Goal: Task Accomplishment & Management: Complete application form

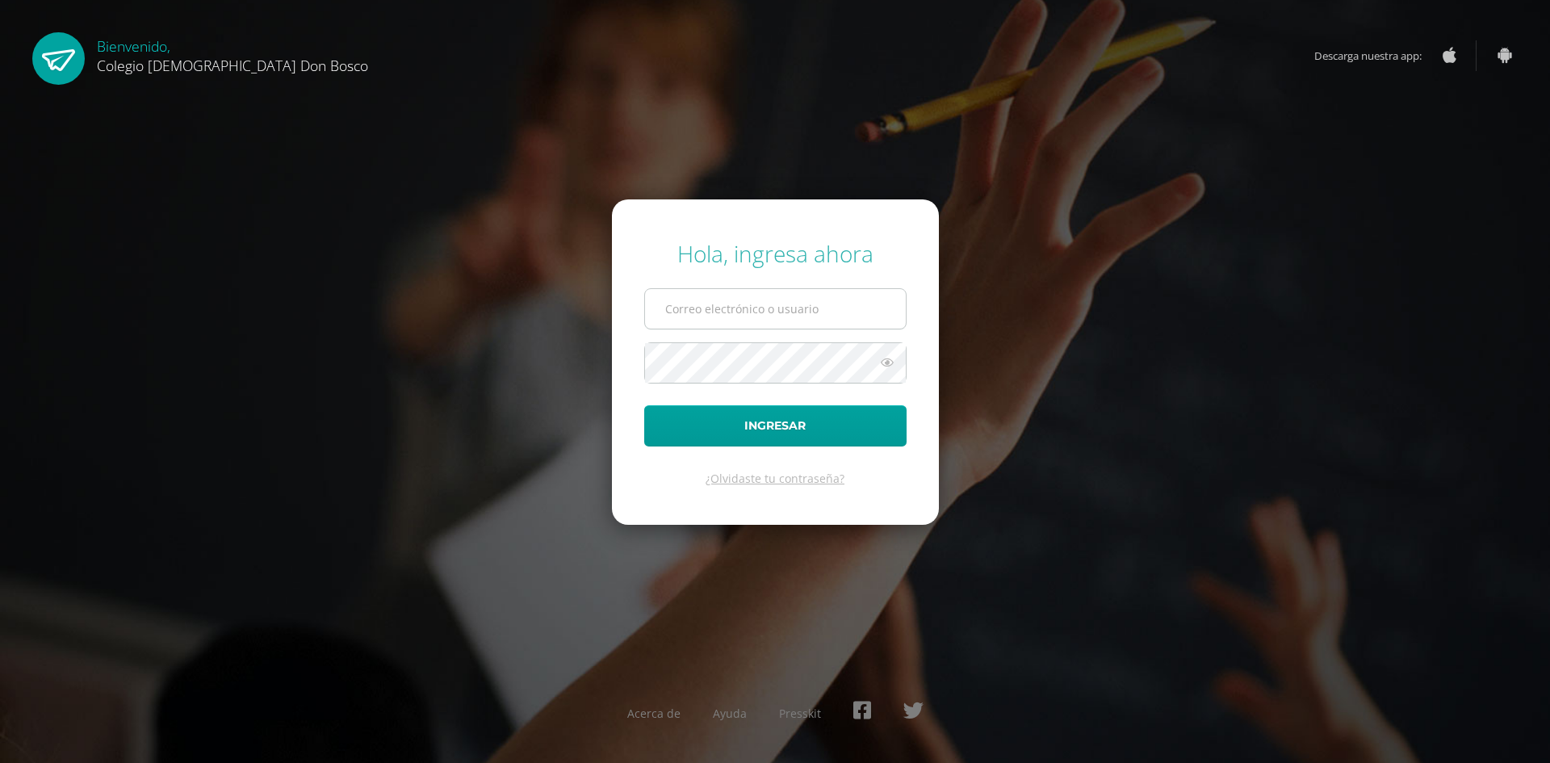
click at [718, 295] on input "text" at bounding box center [775, 309] width 261 height 40
type input "[PERSON_NAME][EMAIL_ADDRESS][DOMAIN_NAME]"
click at [644, 405] on button "Ingresar" at bounding box center [775, 425] width 262 height 41
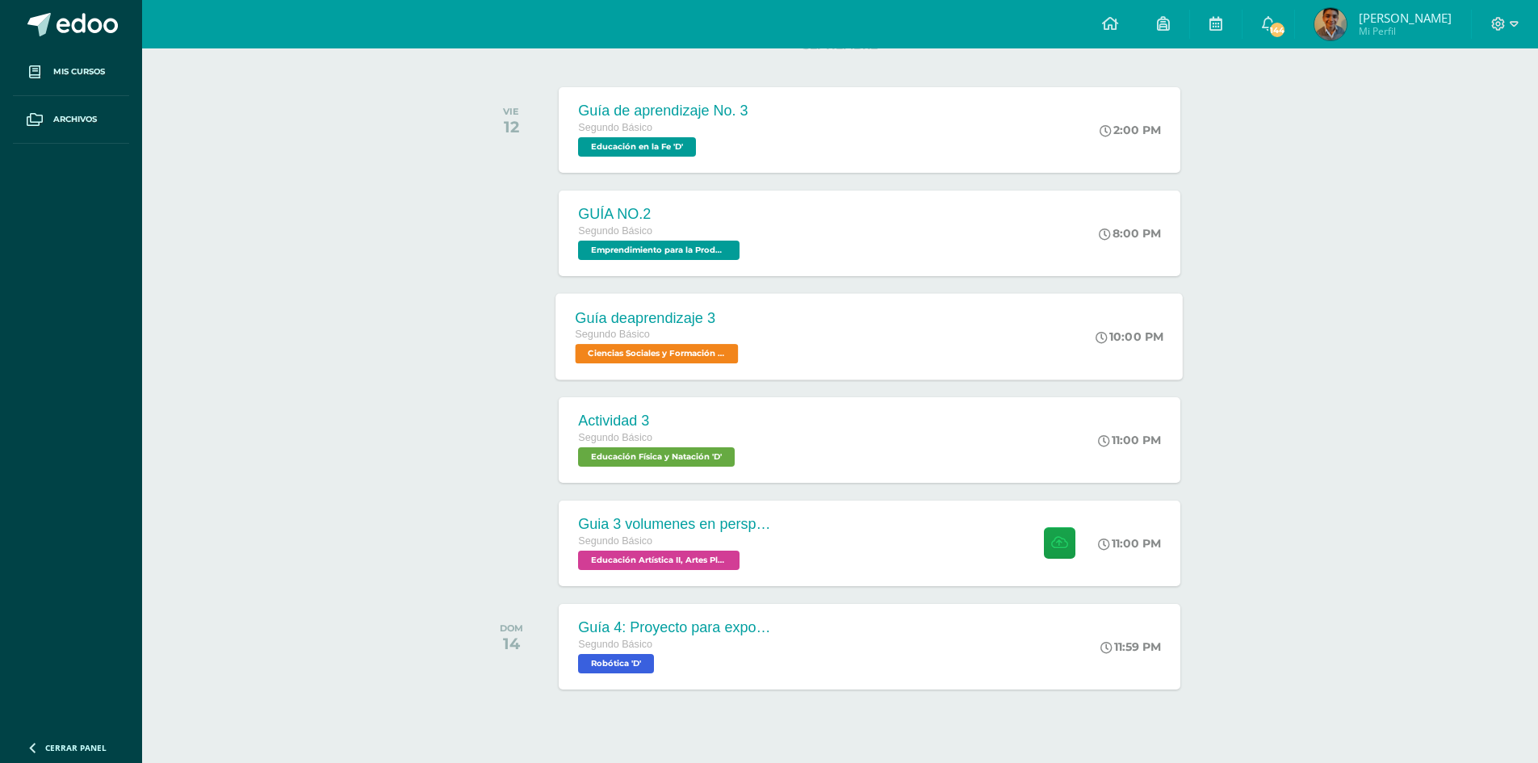
scroll to position [242, 0]
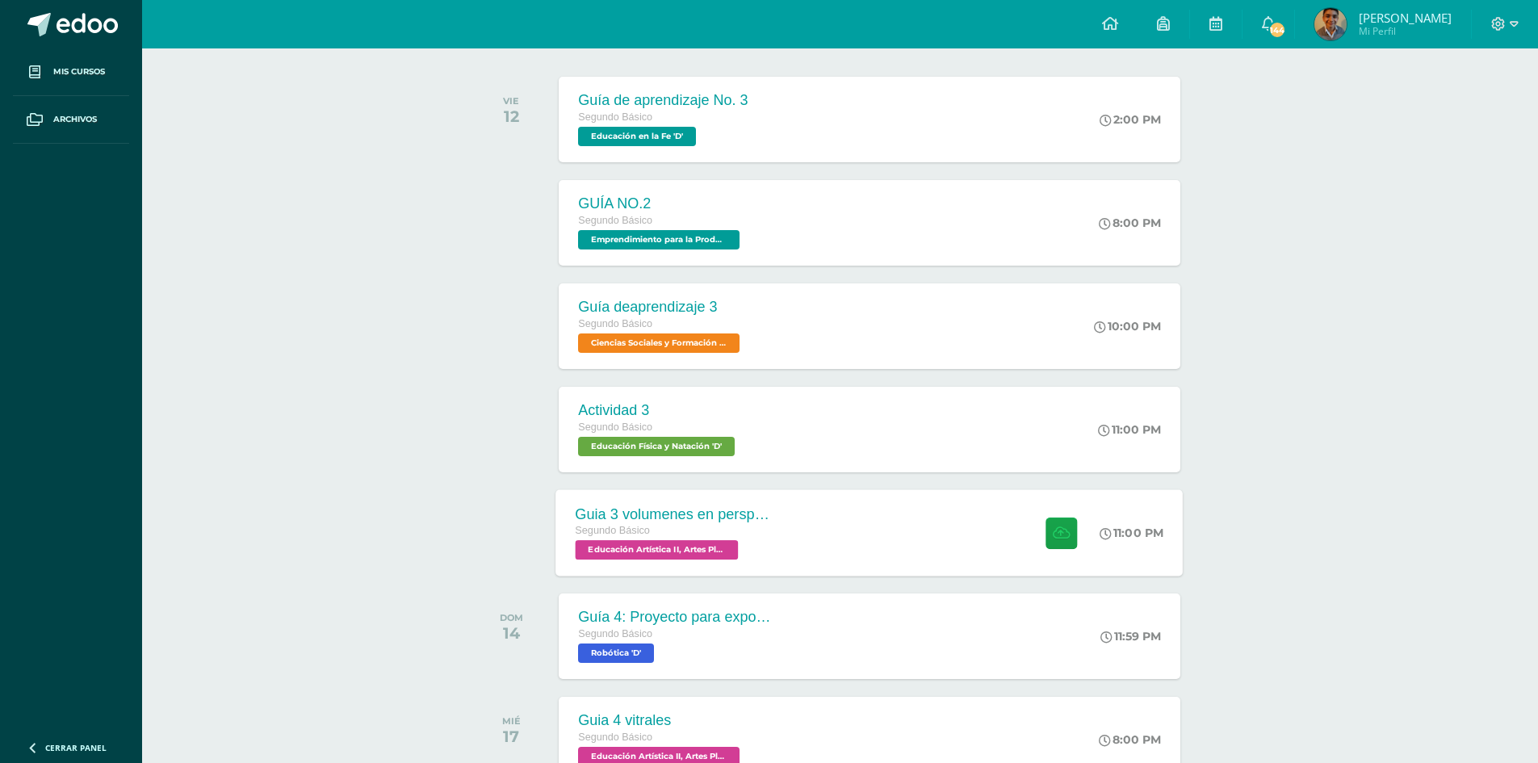
click at [786, 539] on div "Guia 3 volumenes en perspectiva Segundo Básico Educación Artística II, Artes Pl…" at bounding box center [673, 532] width 235 height 86
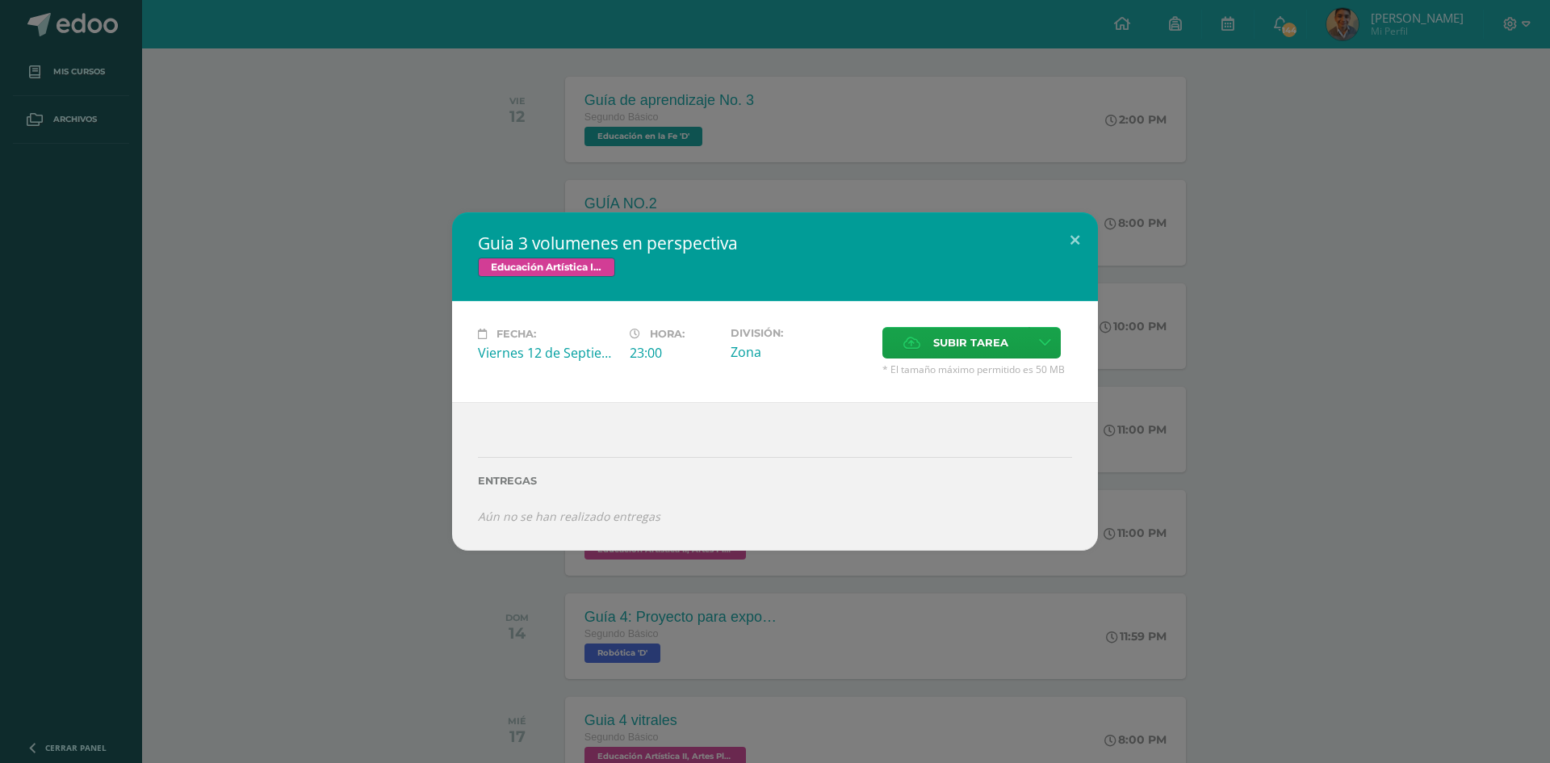
click at [566, 490] on div "Entregas" at bounding box center [775, 475] width 594 height 66
click at [991, 337] on span "Subir tarea" at bounding box center [970, 343] width 75 height 30
click at [0, 0] on input "Subir tarea" at bounding box center [0, 0] width 0 height 0
click at [974, 334] on span "Subir tarea" at bounding box center [970, 343] width 75 height 30
click at [0, 0] on input "Subir tarea" at bounding box center [0, 0] width 0 height 0
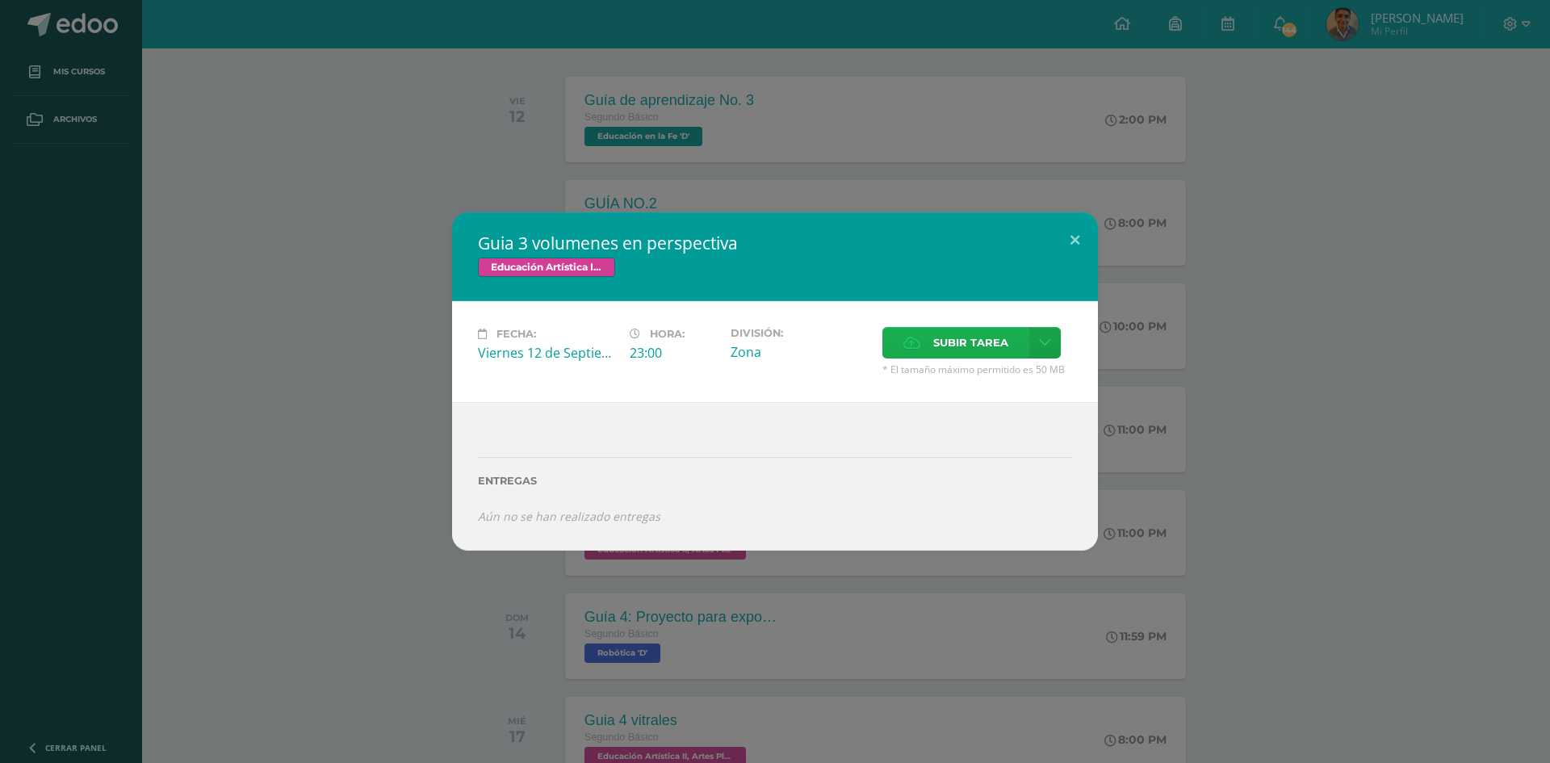
click at [917, 330] on label "Subir tarea" at bounding box center [956, 342] width 147 height 31
click at [0, 0] on input "Subir tarea" at bounding box center [0, 0] width 0 height 0
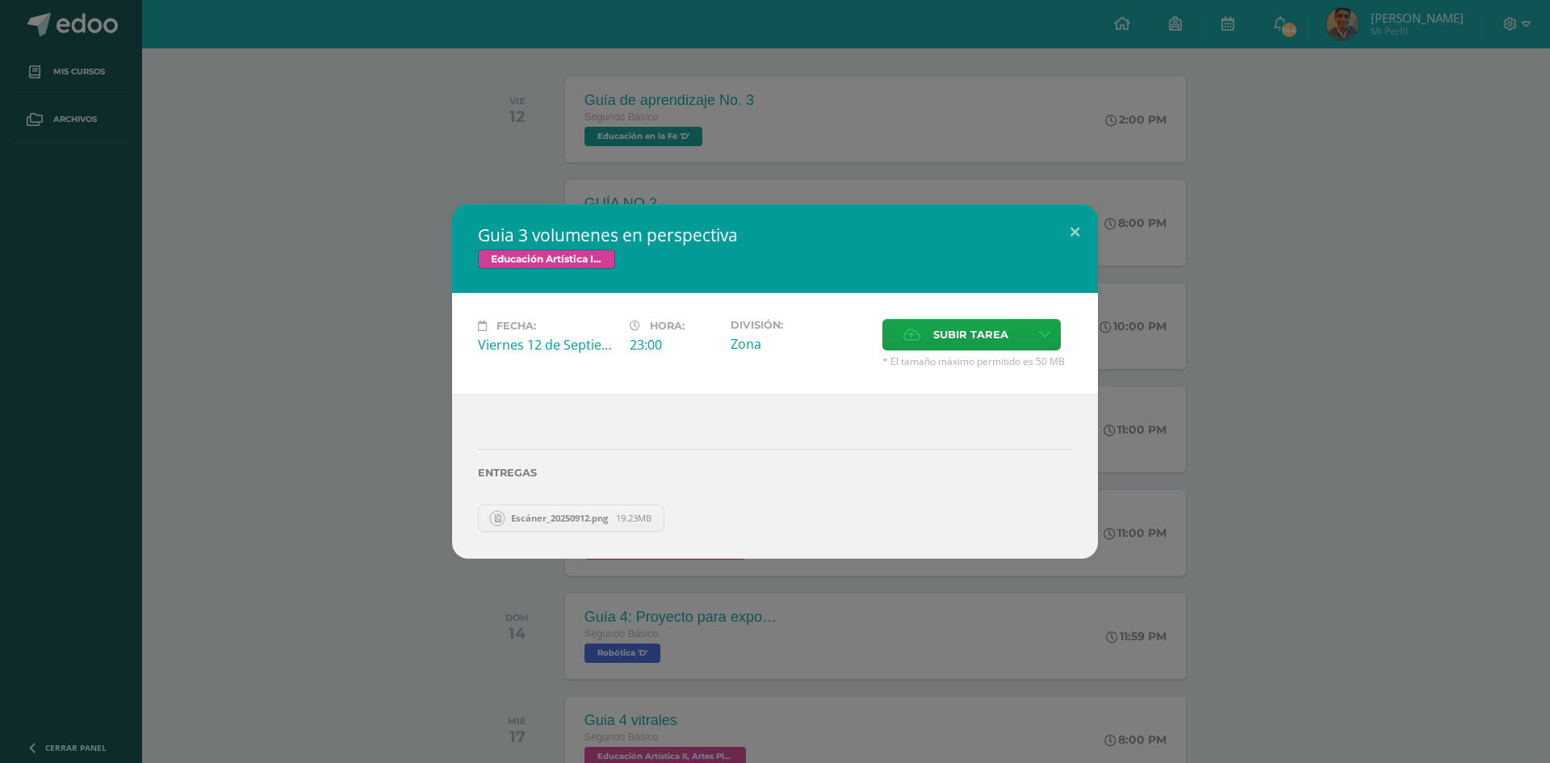
click at [354, 233] on div "Guia 3 volumenes en perspectiva Educación Artística II, Artes Plásticas Fecha: …" at bounding box center [774, 381] width 1537 height 354
click at [350, 235] on div "Guia 3 volumenes en perspectiva Educación Artística II, Artes Plásticas Fecha: …" at bounding box center [774, 381] width 1537 height 354
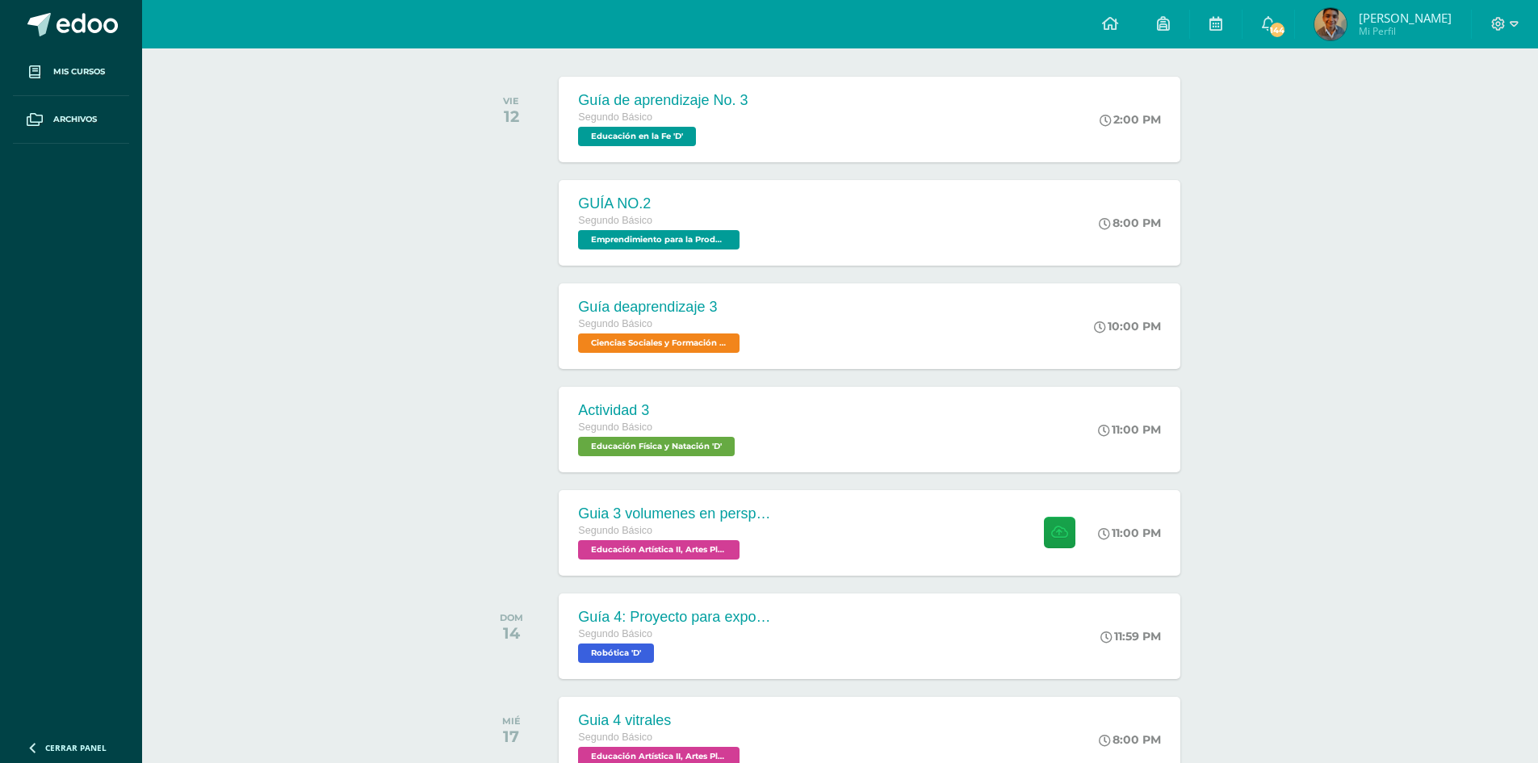
click at [984, 481] on div "SEPTIEMBRE VIE 12 Guía de aprendizaje No. 3 Segundo Básico Educación en la Fe '…" at bounding box center [840, 668] width 731 height 1267
click at [969, 524] on div "Guia 3 volumenes en perspectiva Segundo Básico Educación Artística II, Artes Pl…" at bounding box center [869, 532] width 627 height 86
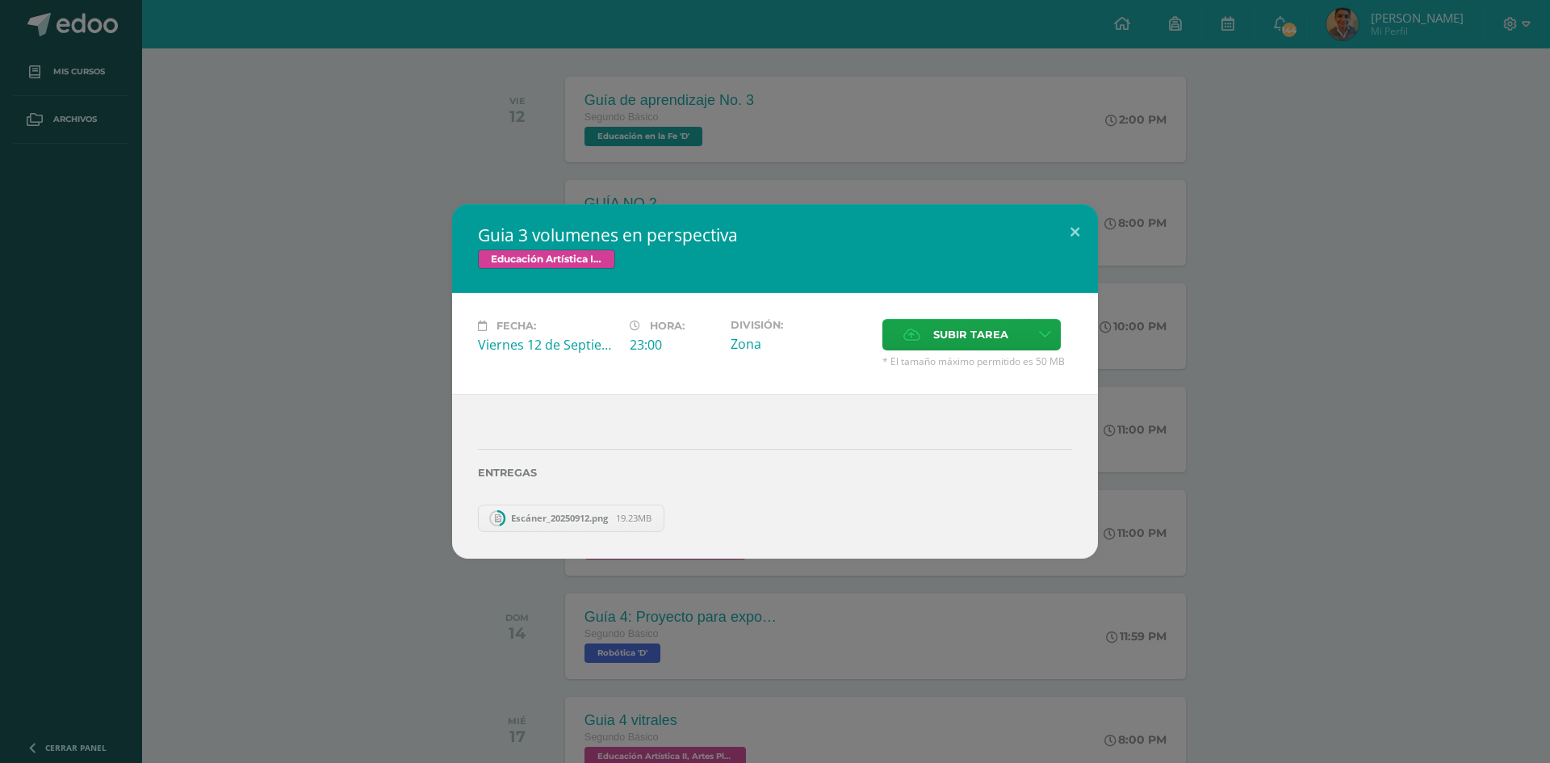
click at [1453, 358] on div "Guia 3 volumenes en perspectiva Educación Artística II, Artes Plásticas Fecha: …" at bounding box center [774, 381] width 1537 height 354
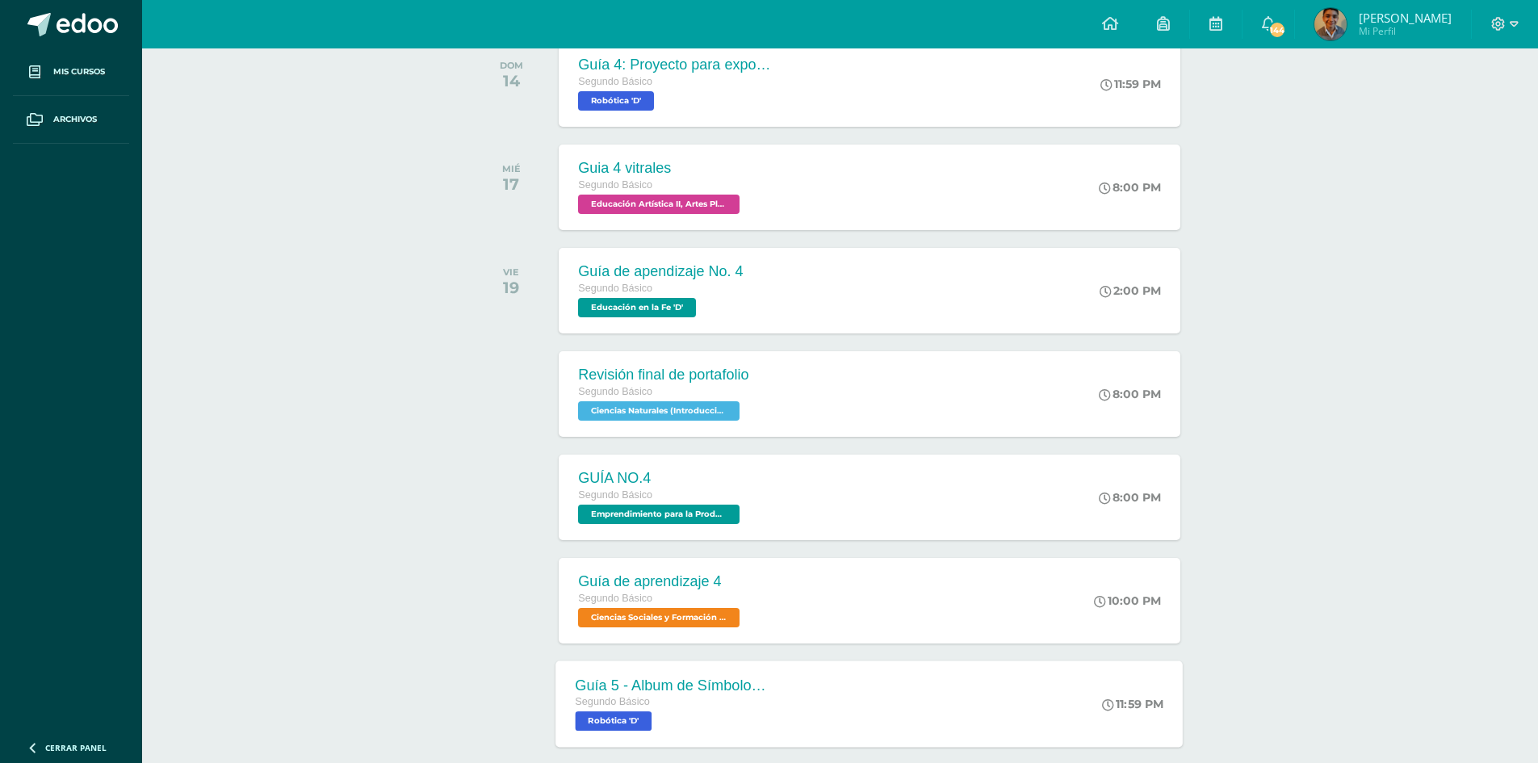
scroll to position [808, 0]
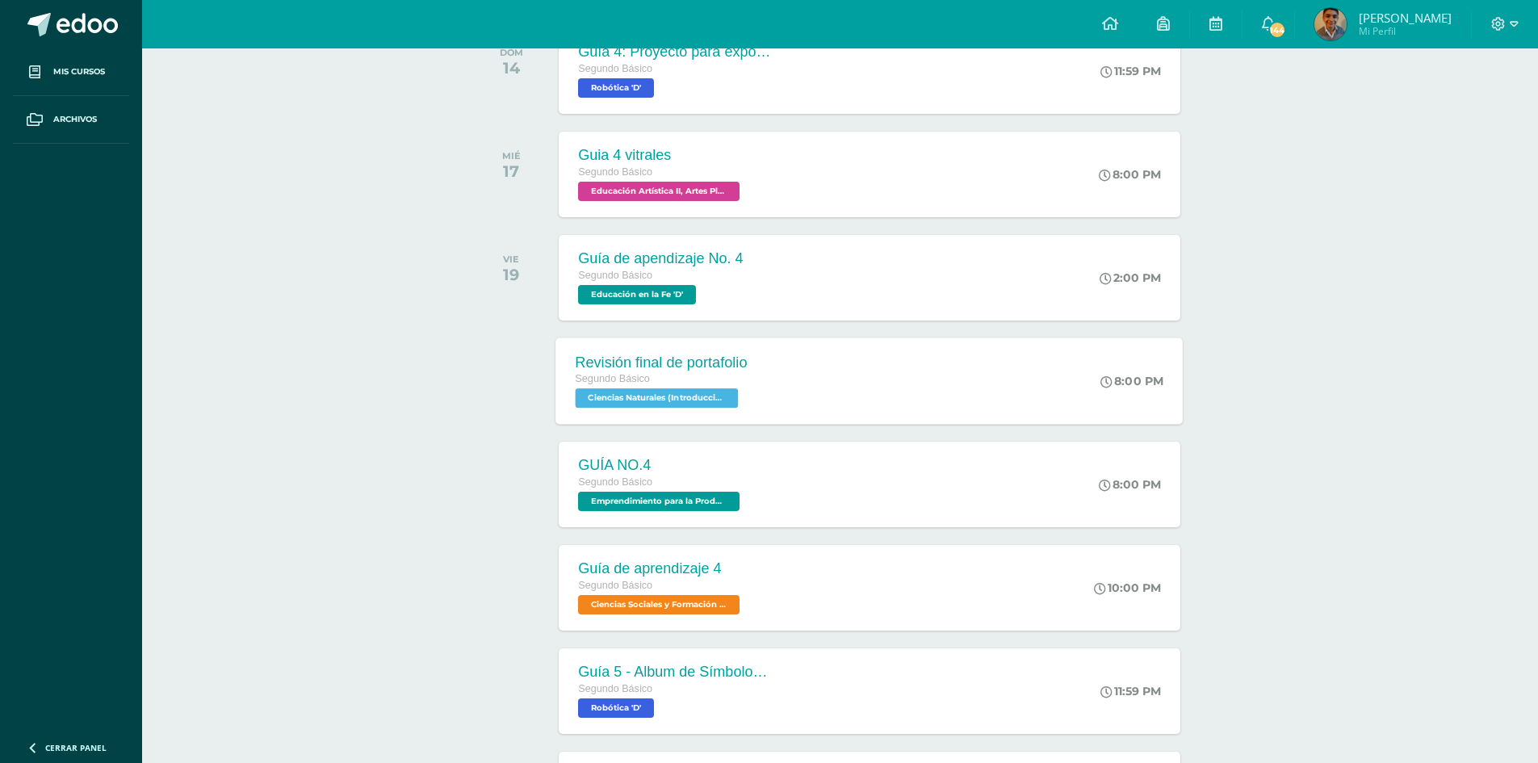
click at [942, 404] on div "Revisión final de portafolio Segundo Básico Ciencias Naturales (Introducción a …" at bounding box center [869, 381] width 627 height 86
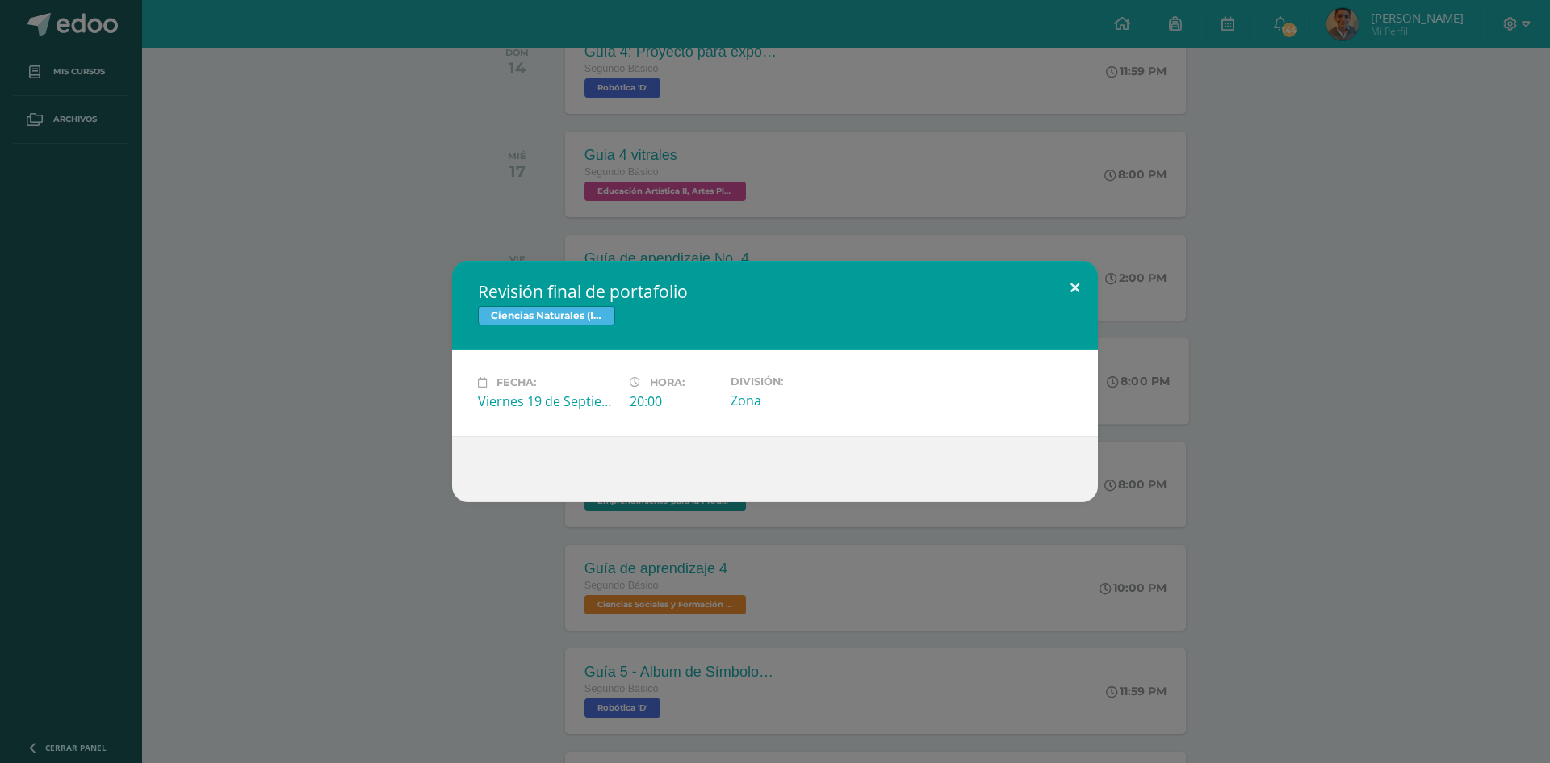
click at [1080, 284] on button at bounding box center [1075, 288] width 46 height 55
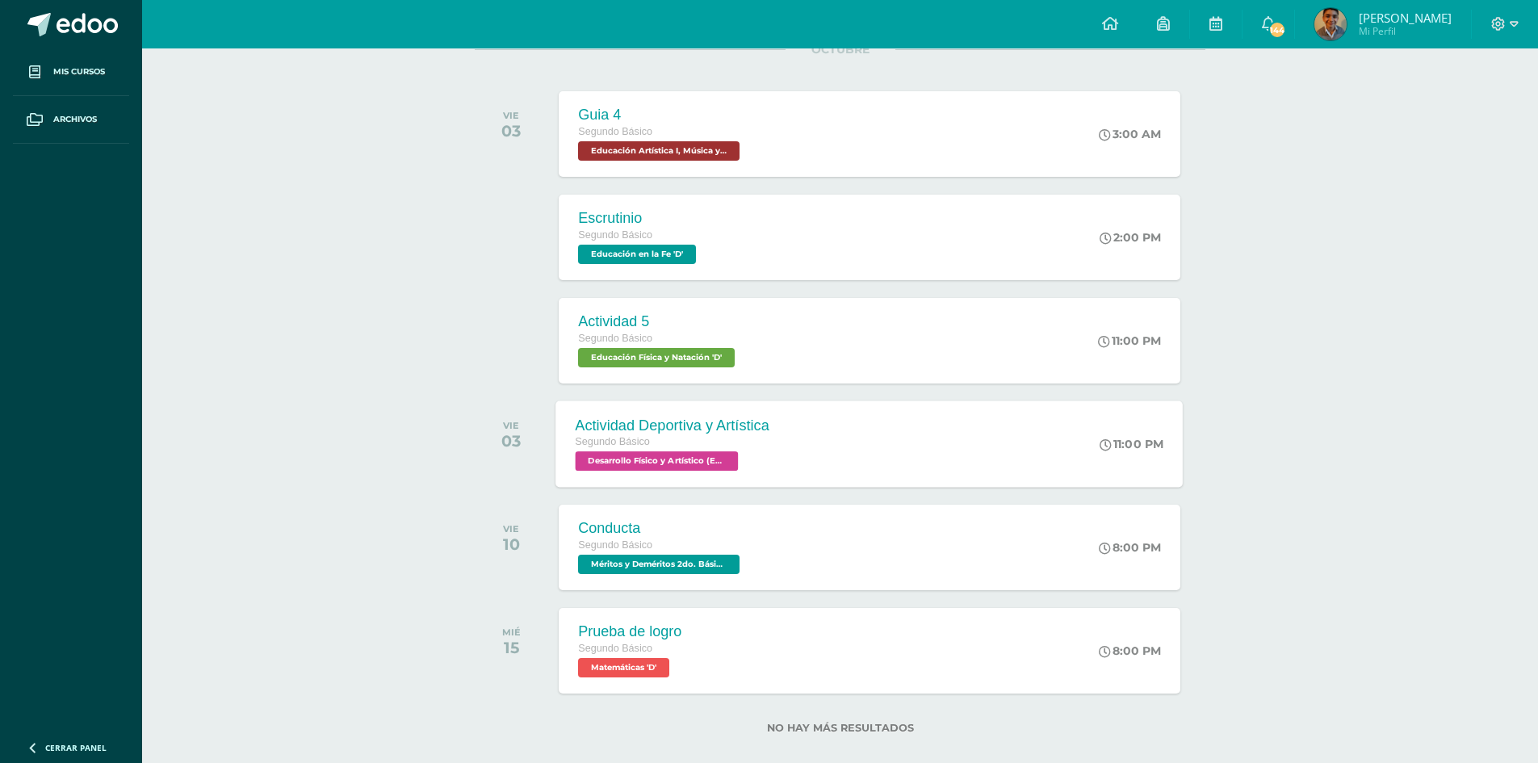
scroll to position [2486, 0]
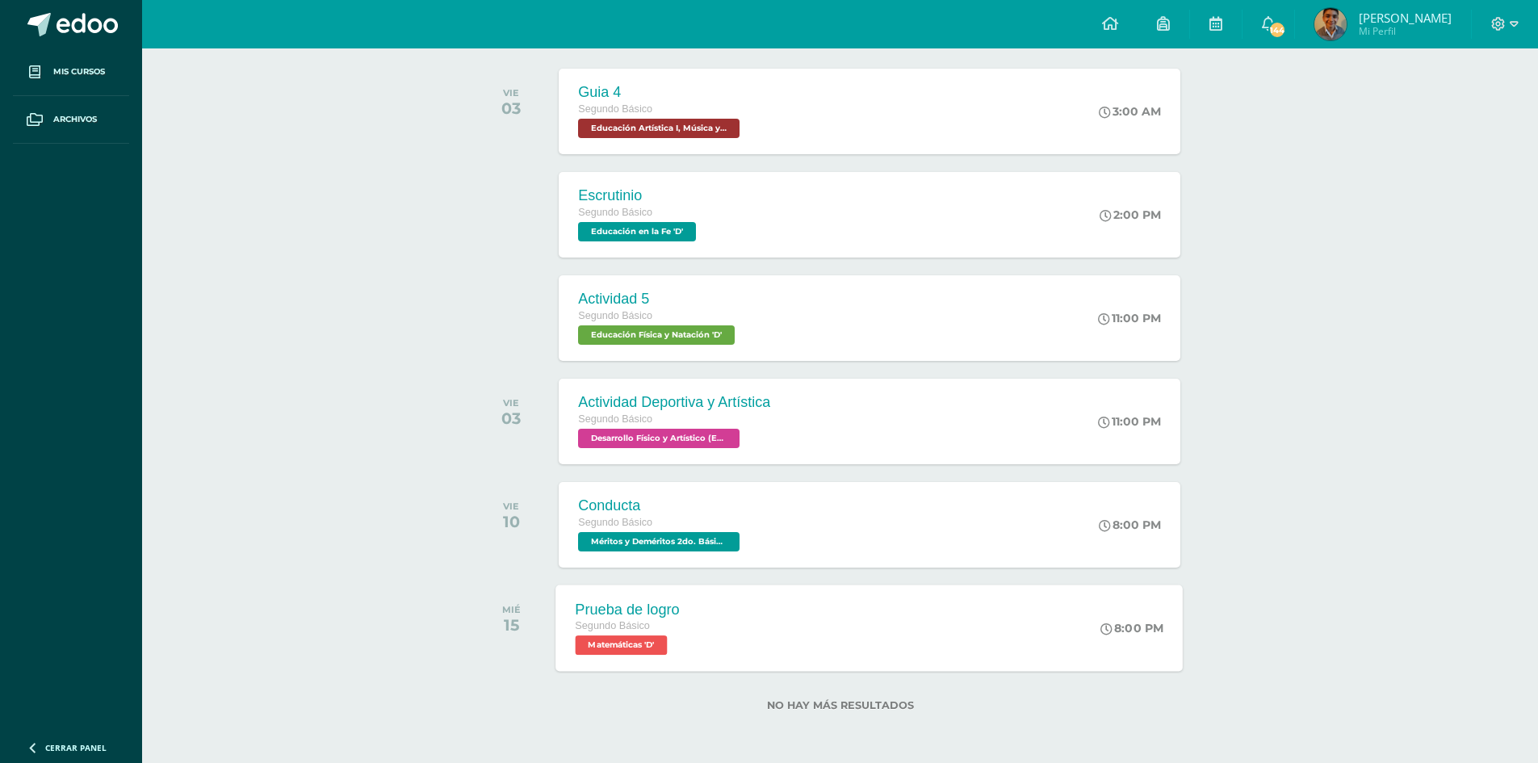
click at [779, 619] on div "Prueba de logro Segundo Básico Matemáticas 'D' 8:00 PM Prueba de logro Matemáti…" at bounding box center [869, 628] width 627 height 86
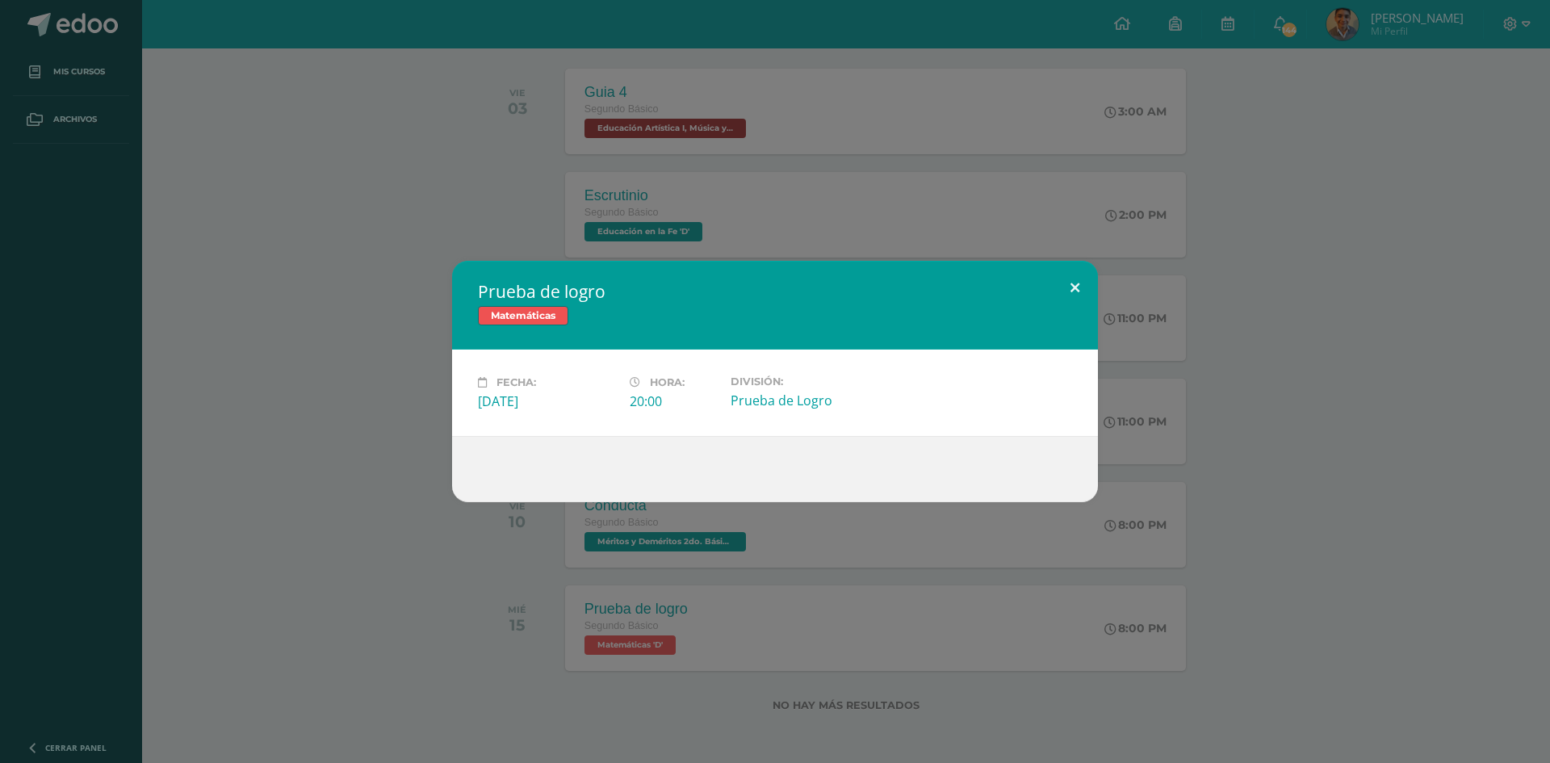
click at [1076, 278] on button at bounding box center [1075, 288] width 46 height 55
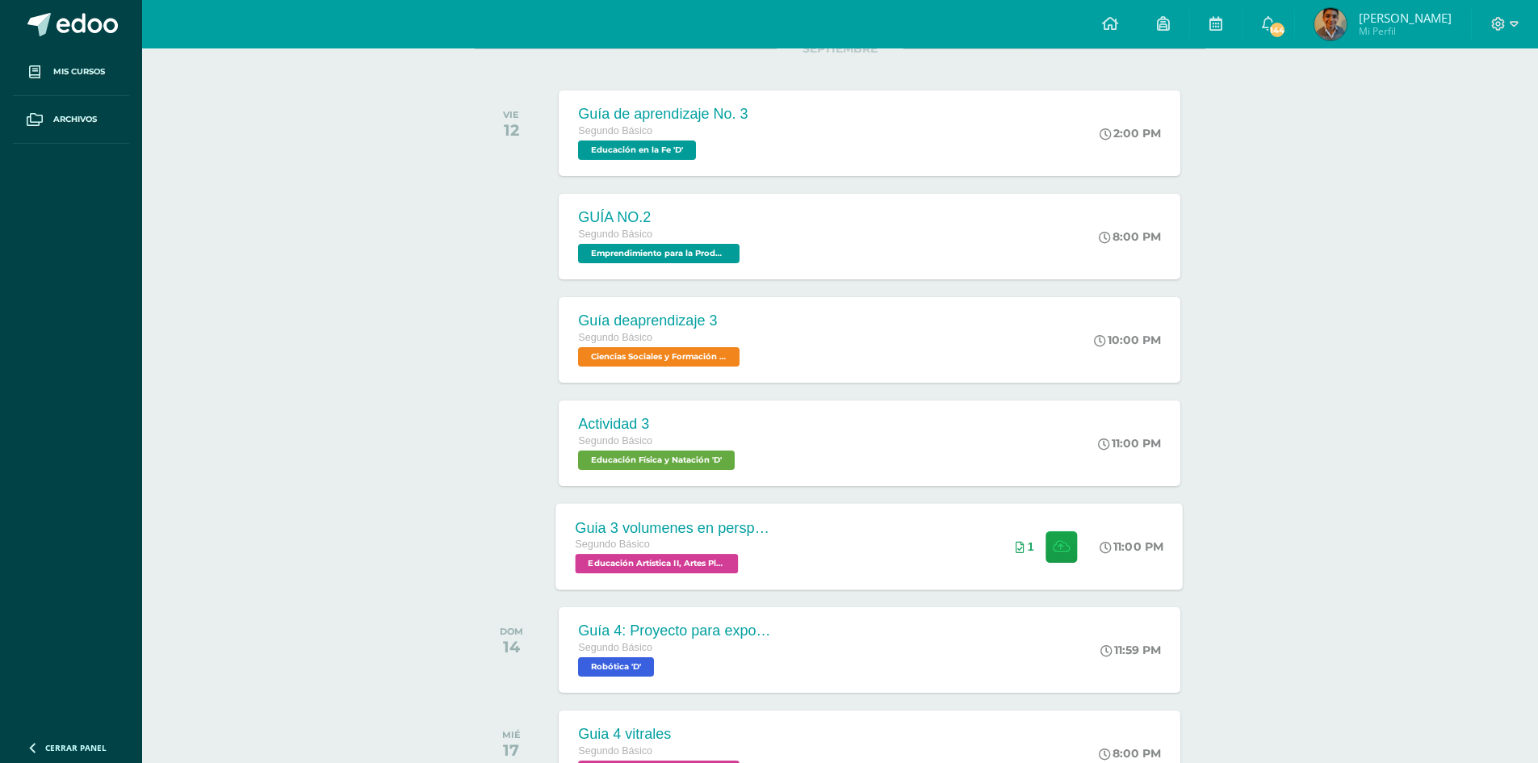
scroll to position [306, 0]
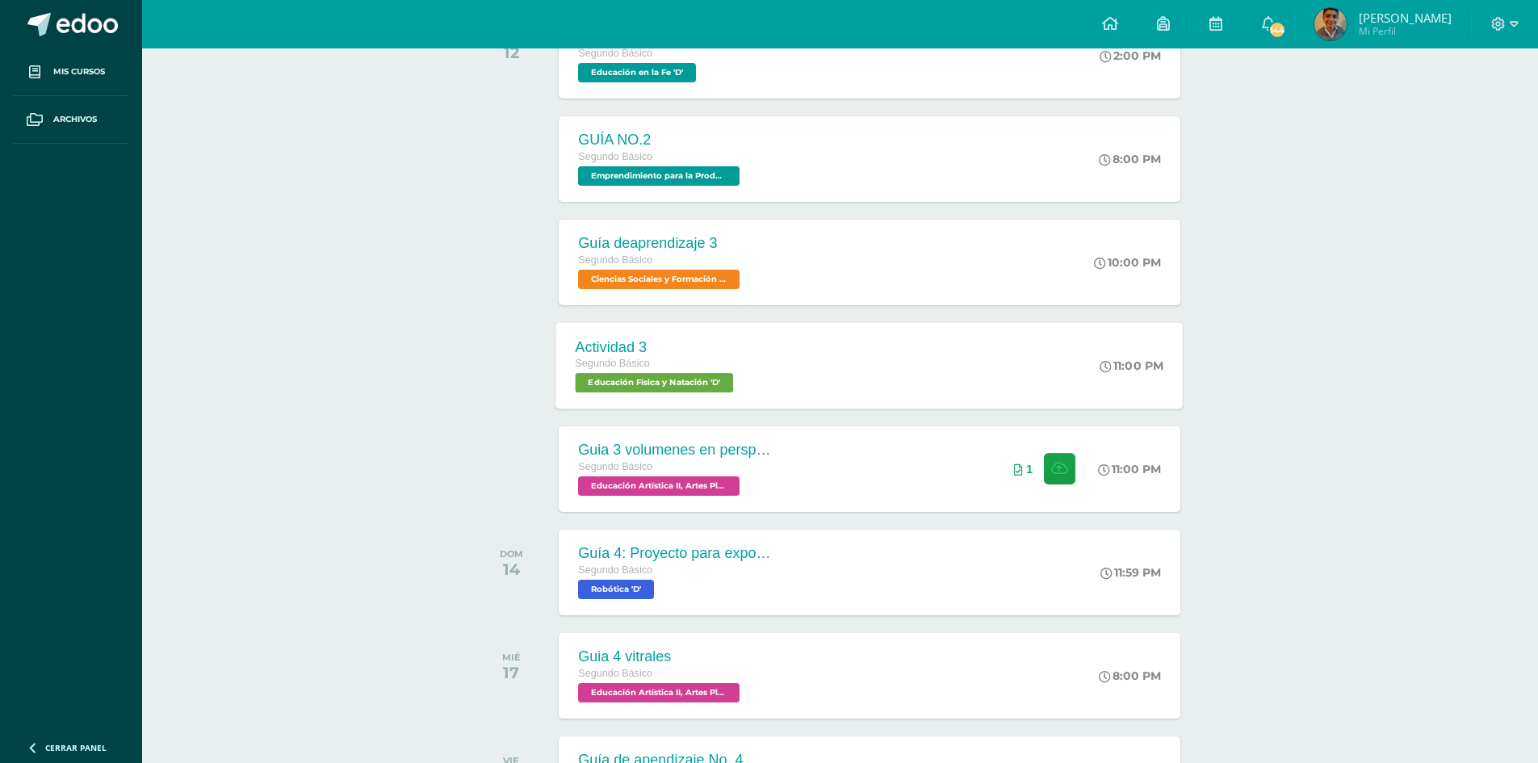
click at [834, 380] on div "Actividad 3 Segundo Básico Educación Física y Natación 'D' 11:00 PM Actividad 3…" at bounding box center [869, 365] width 627 height 86
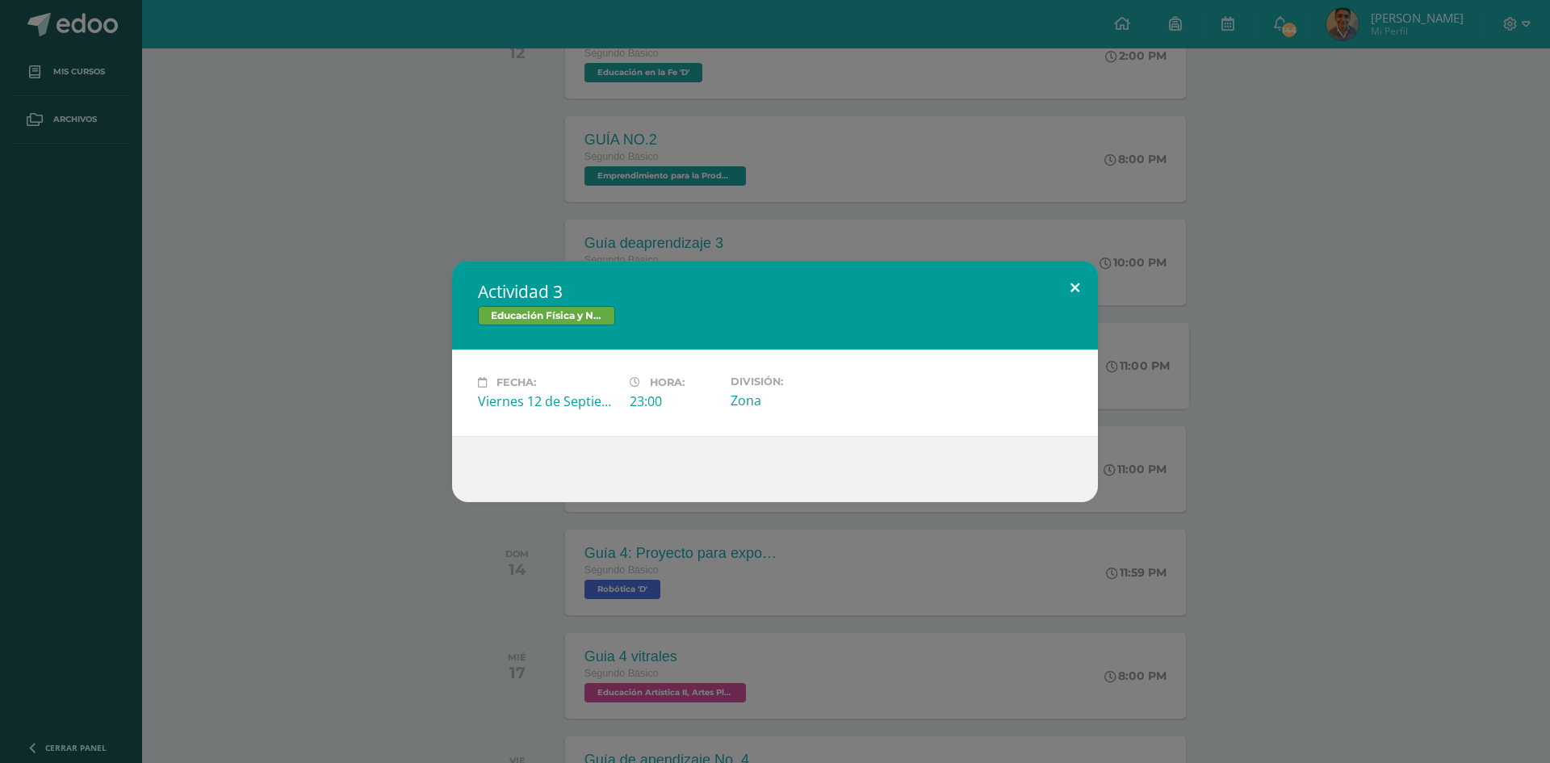
click at [1064, 289] on button at bounding box center [1075, 288] width 46 height 55
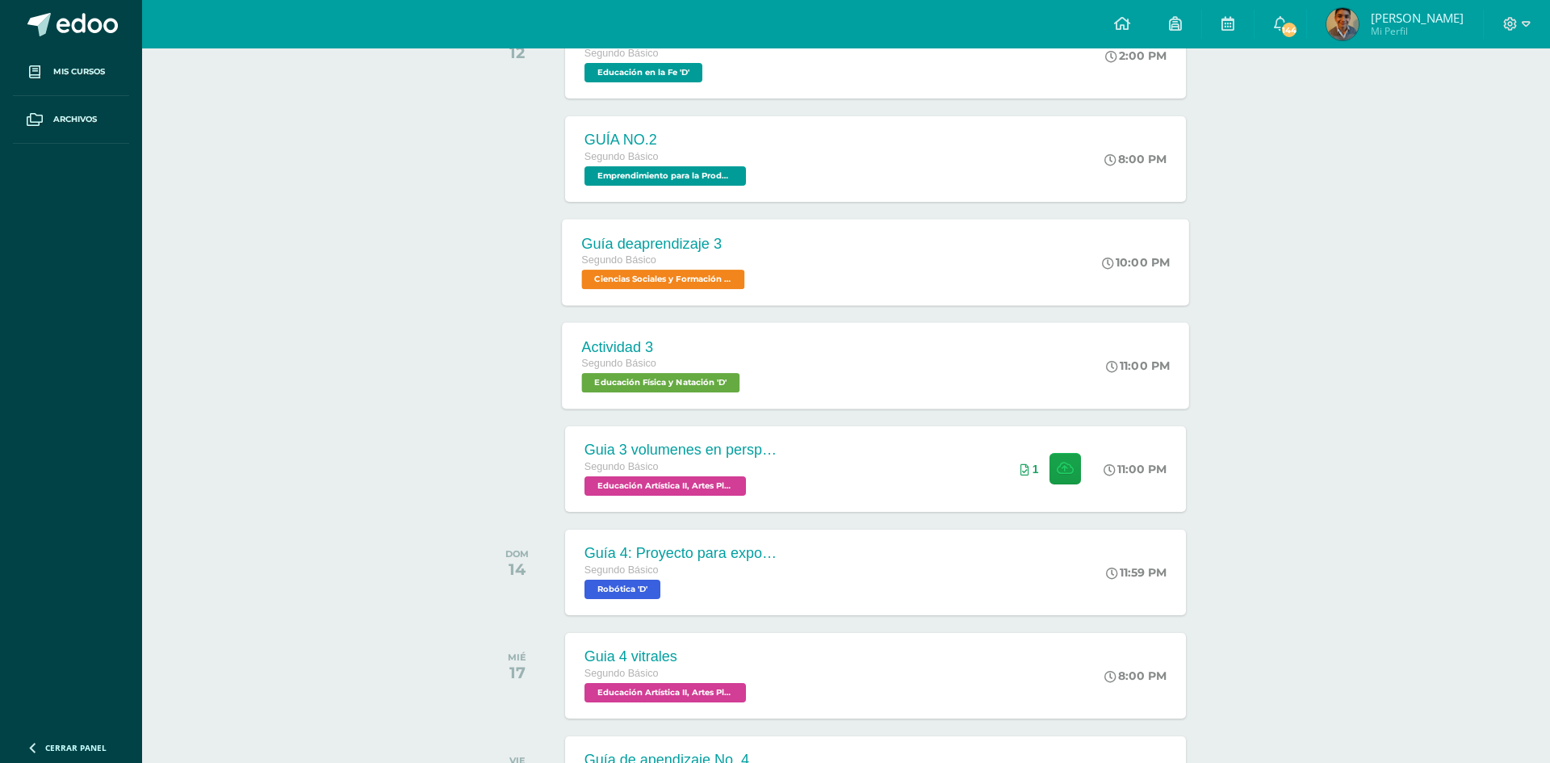
click at [864, 242] on div "Actividad 3 Educación Física y Natación Fecha: Viernes 12 de Septiembre Hora: 2…" at bounding box center [775, 381] width 1550 height 763
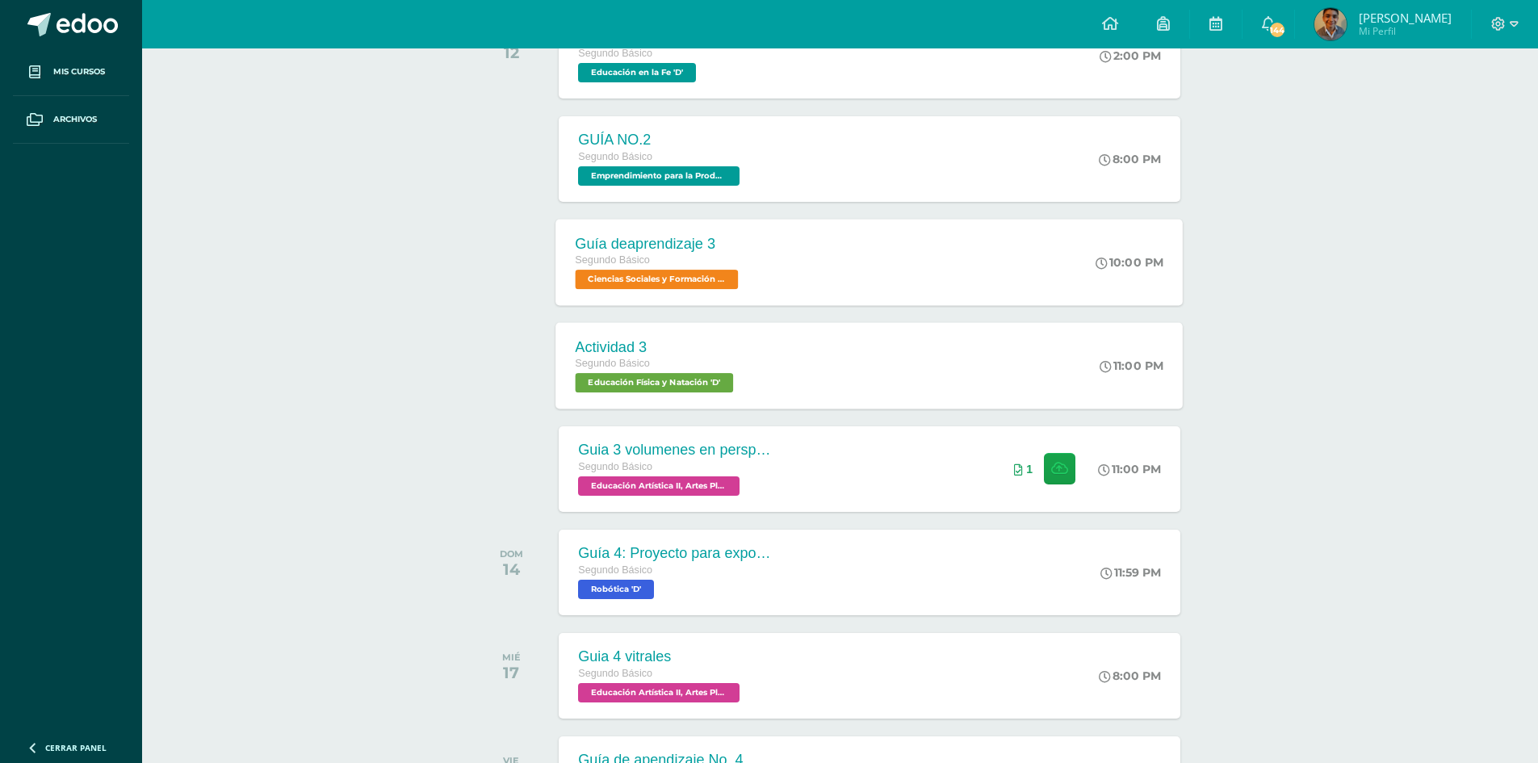
click at [1008, 244] on div "Guía deaprendizaje 3 Segundo Básico Ciencias Sociales y Formación Ciudadana e I…" at bounding box center [869, 262] width 627 height 86
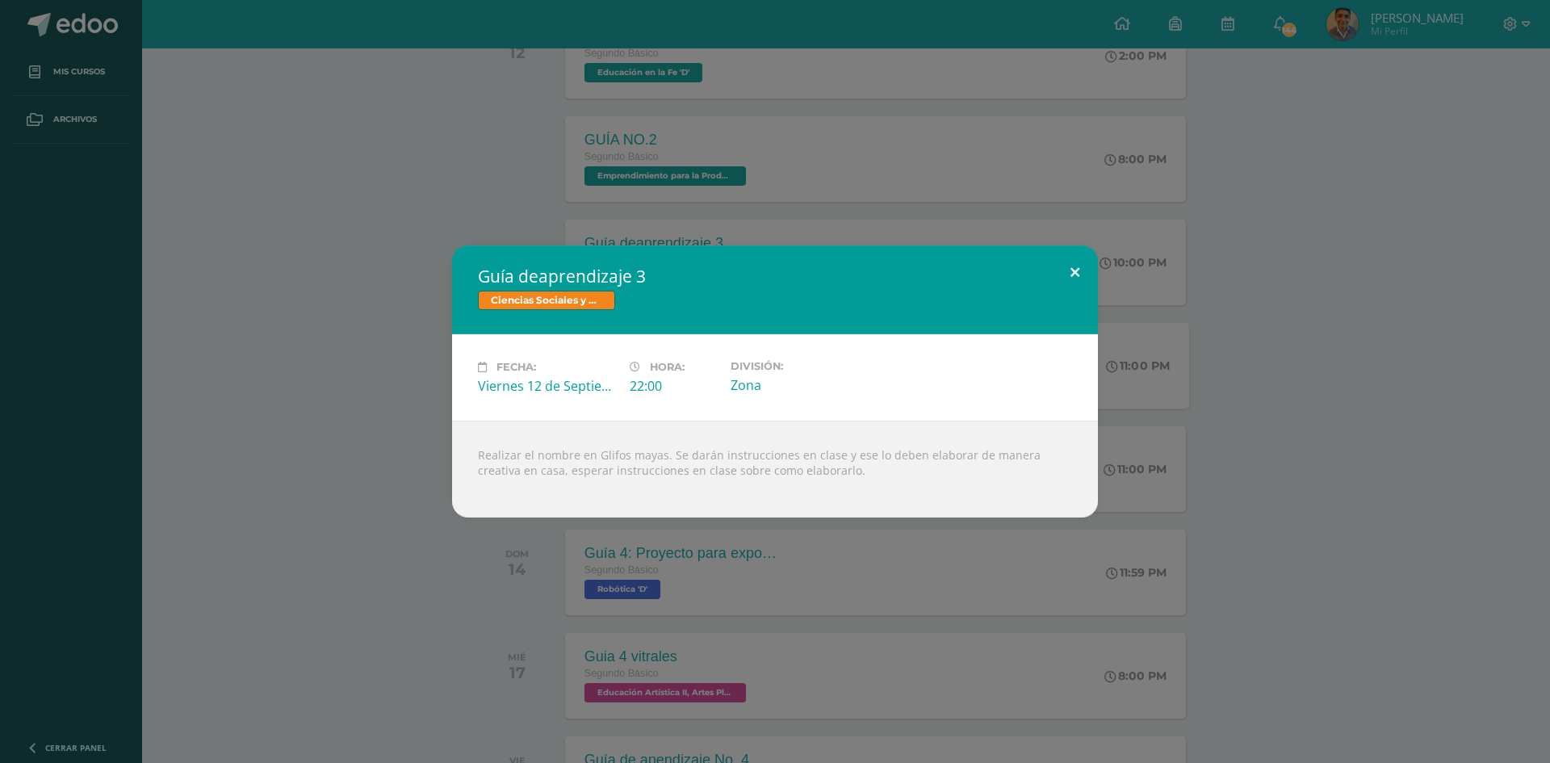
click at [1082, 285] on button at bounding box center [1075, 272] width 46 height 55
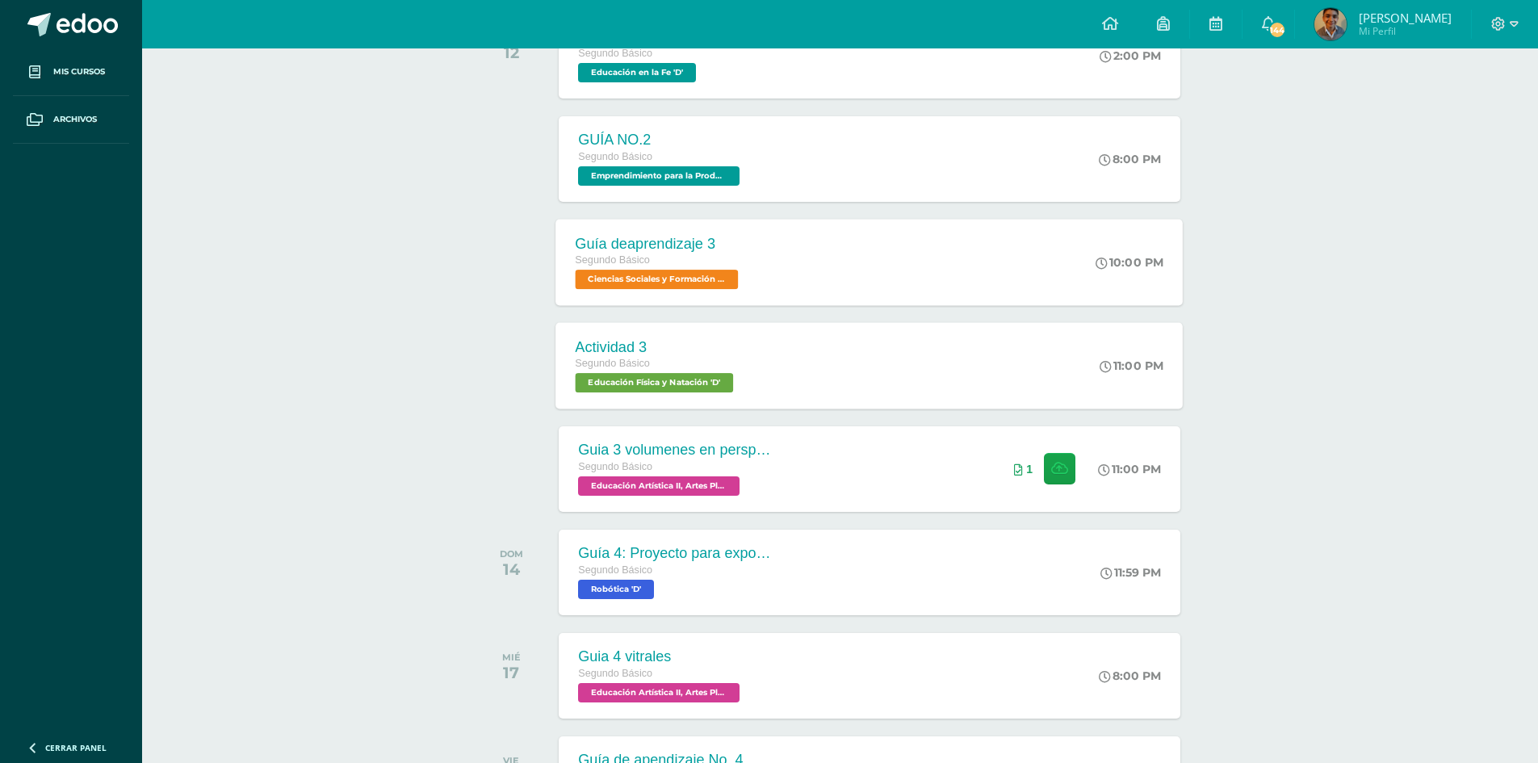
click at [1027, 268] on div "Guía deaprendizaje 3 Segundo Básico Ciencias Sociales y Formación Ciudadana e I…" at bounding box center [869, 262] width 627 height 86
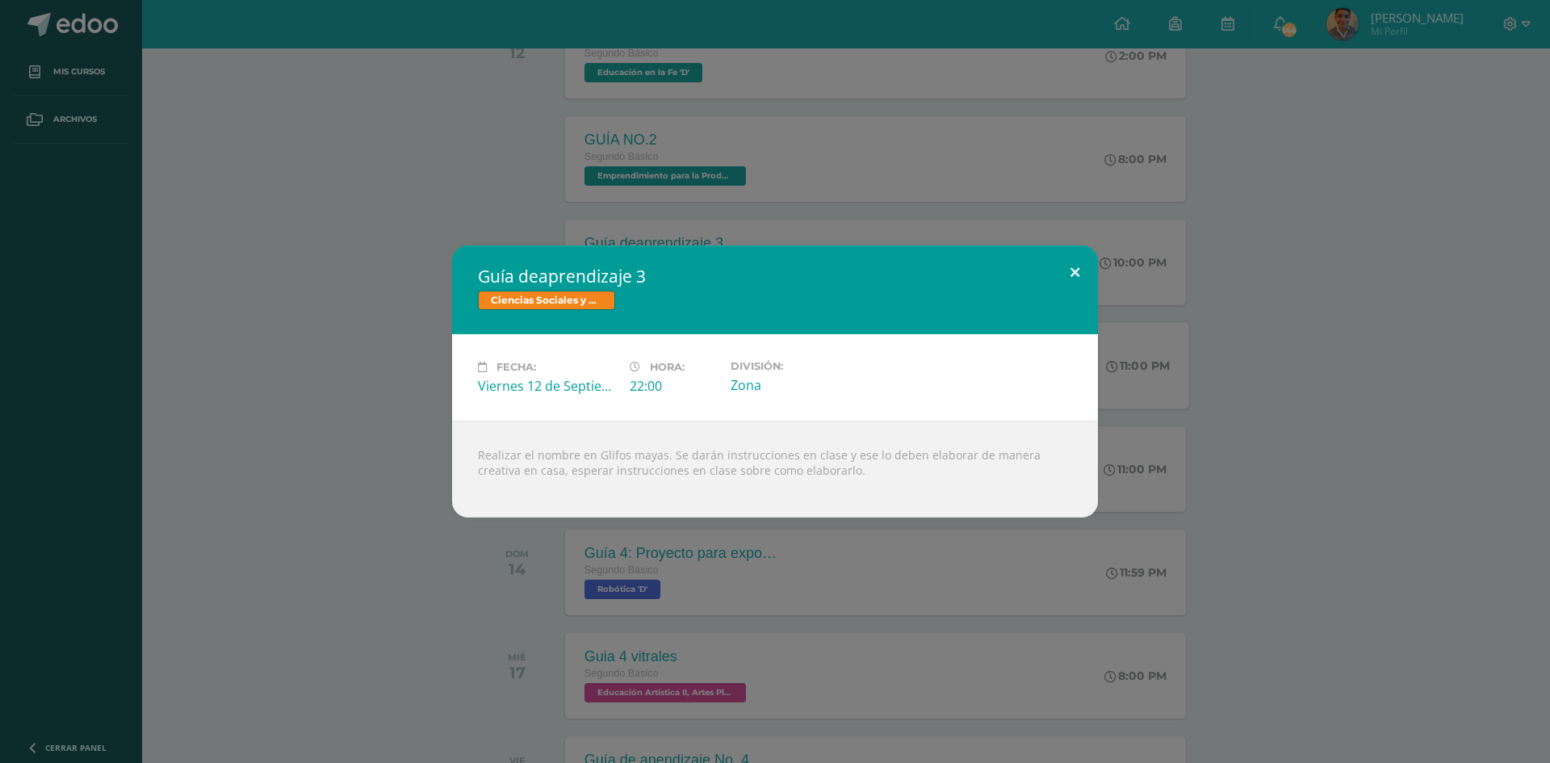
click at [1072, 273] on button at bounding box center [1075, 272] width 46 height 55
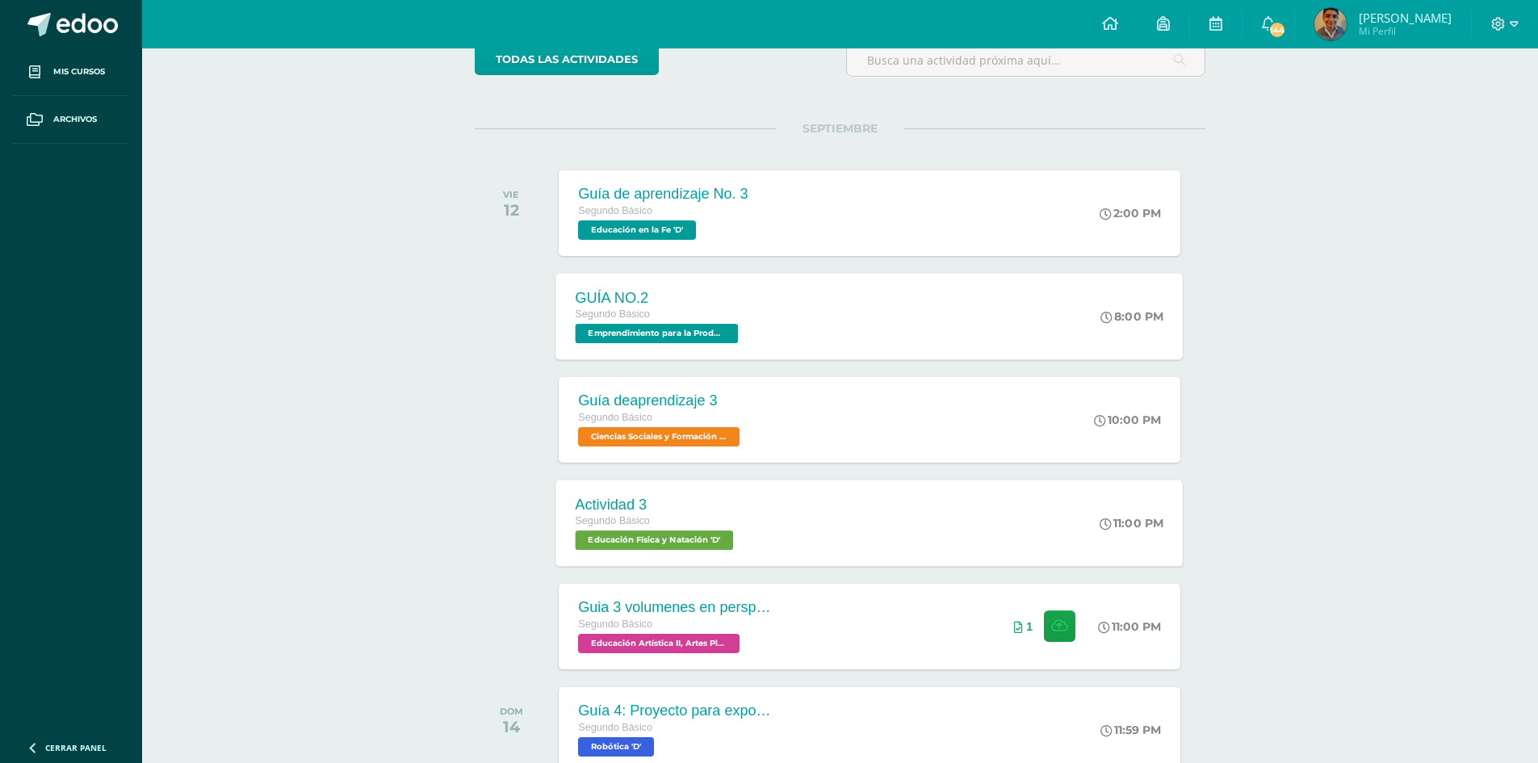
scroll to position [145, 0]
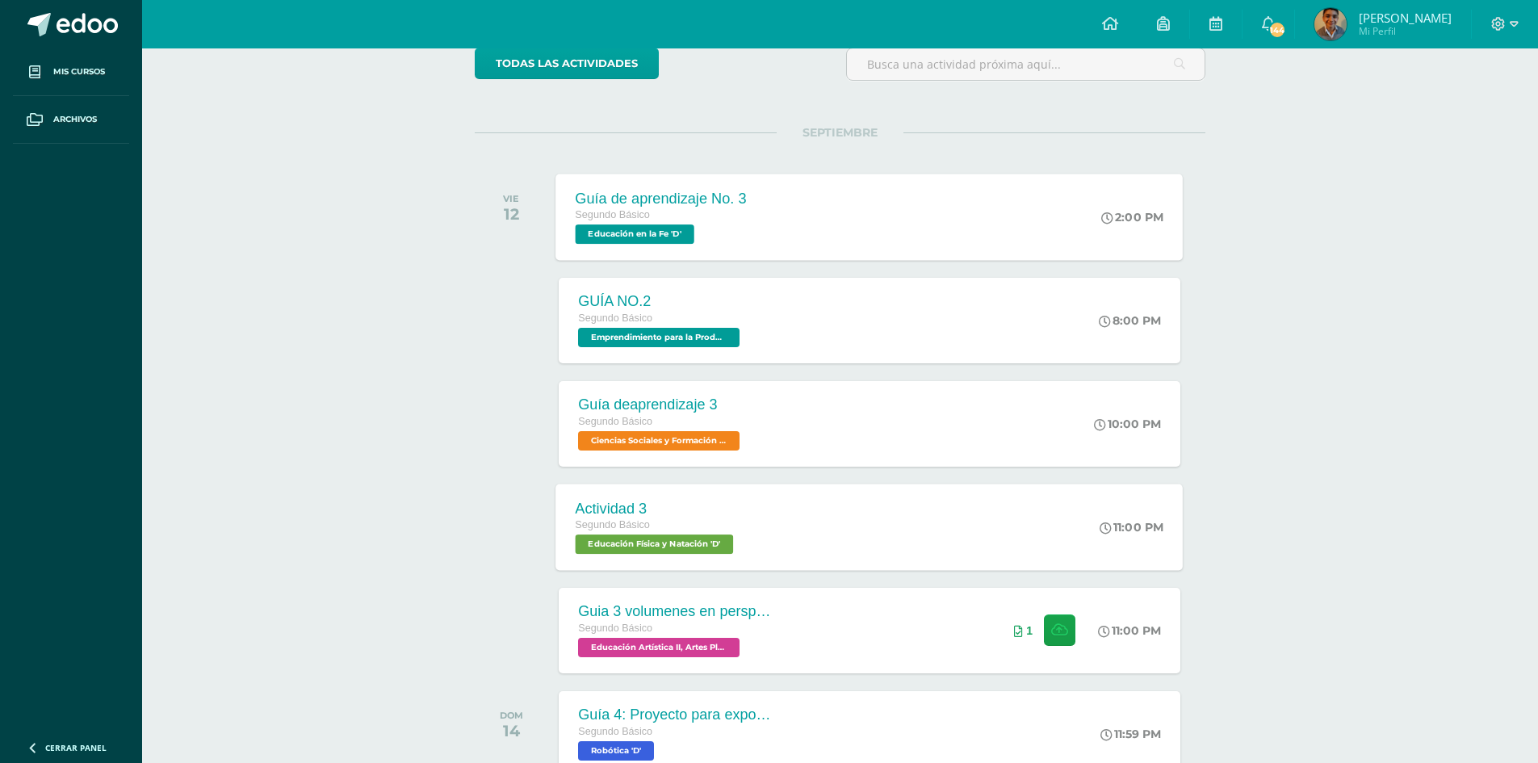
click at [759, 220] on div "Guía de aprendizaje No. 3 Segundo Básico Educación en la Fe 'D'" at bounding box center [661, 217] width 211 height 86
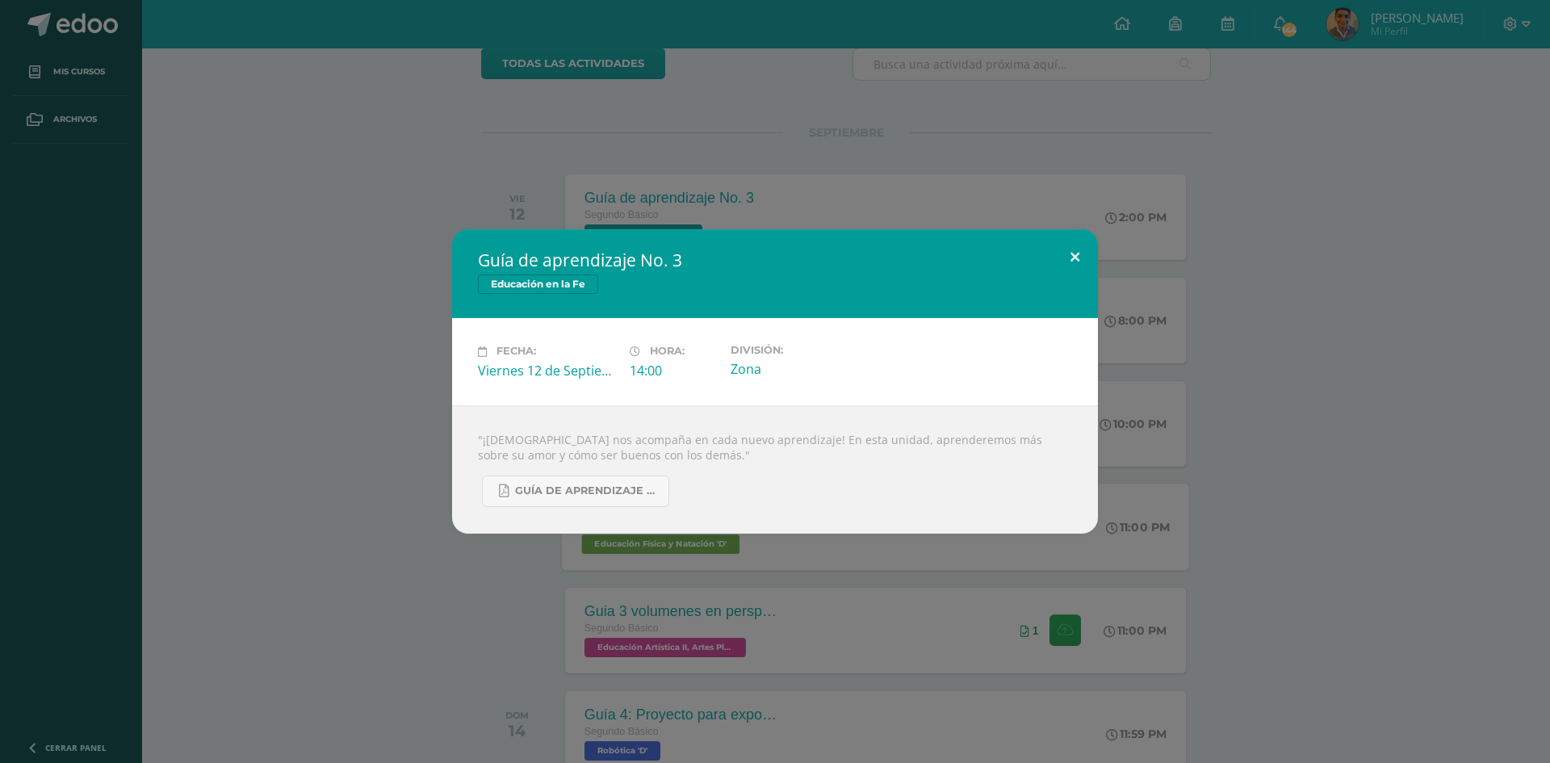
click at [1081, 264] on button at bounding box center [1075, 256] width 46 height 55
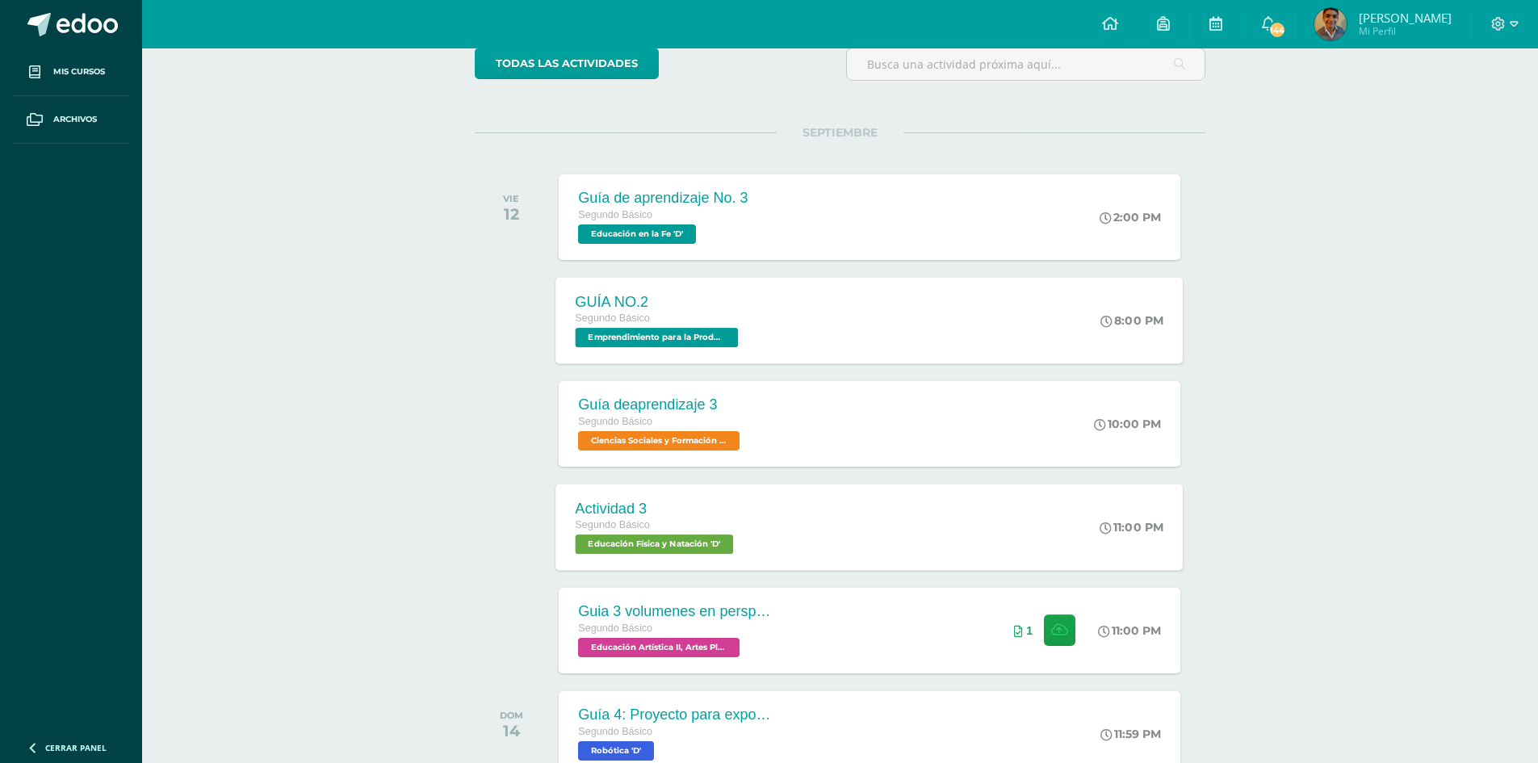
click at [845, 298] on div "GUÍA NO.2 Segundo Básico Emprendimiento para la Productividad 'D' 8:00 PM GUÍA …" at bounding box center [869, 320] width 627 height 86
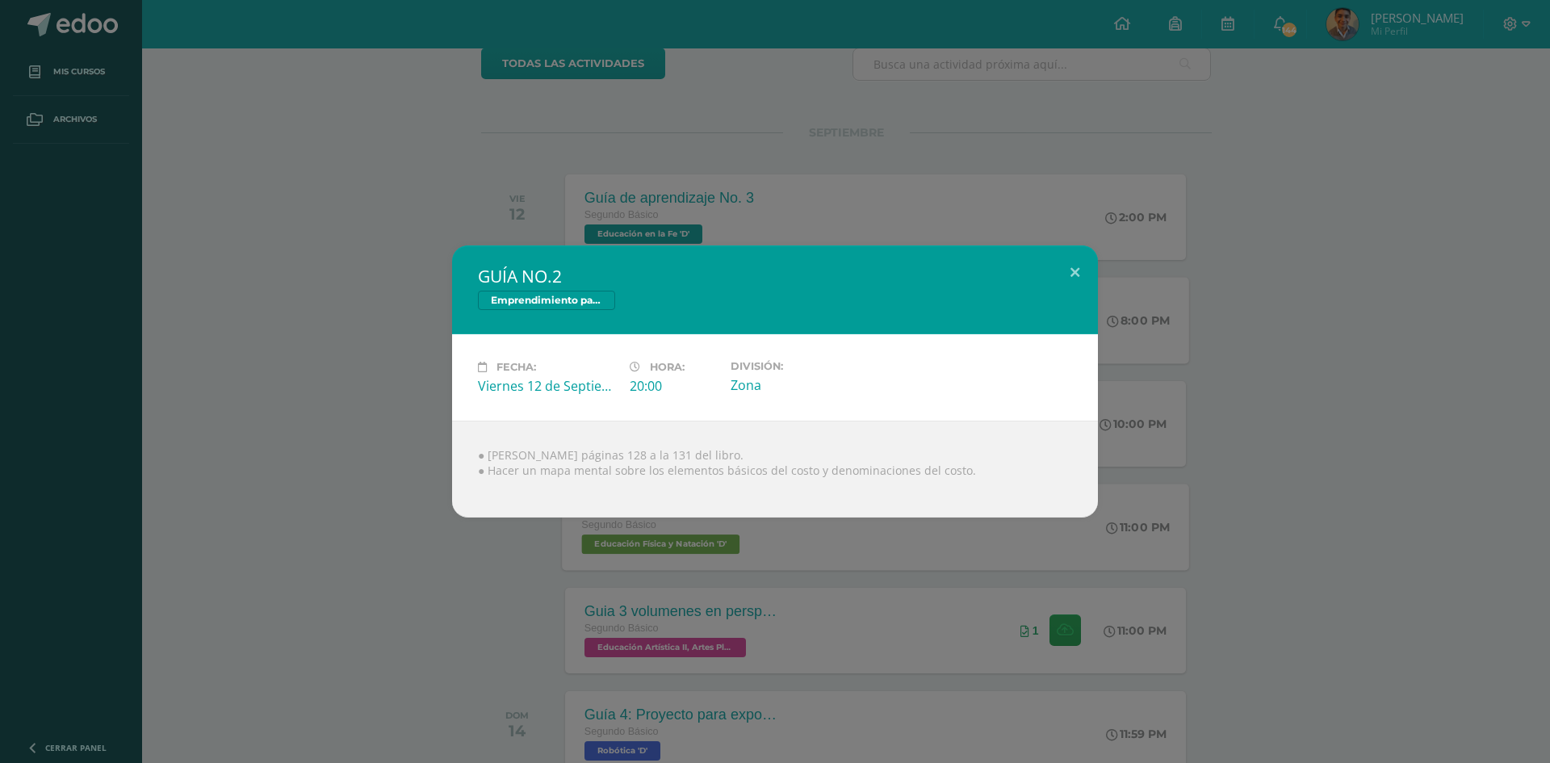
click at [1046, 170] on div "GUÍA NO.2 Emprendimiento para la Productividad Fecha: Viernes 12 de Septiembre …" at bounding box center [775, 381] width 1550 height 763
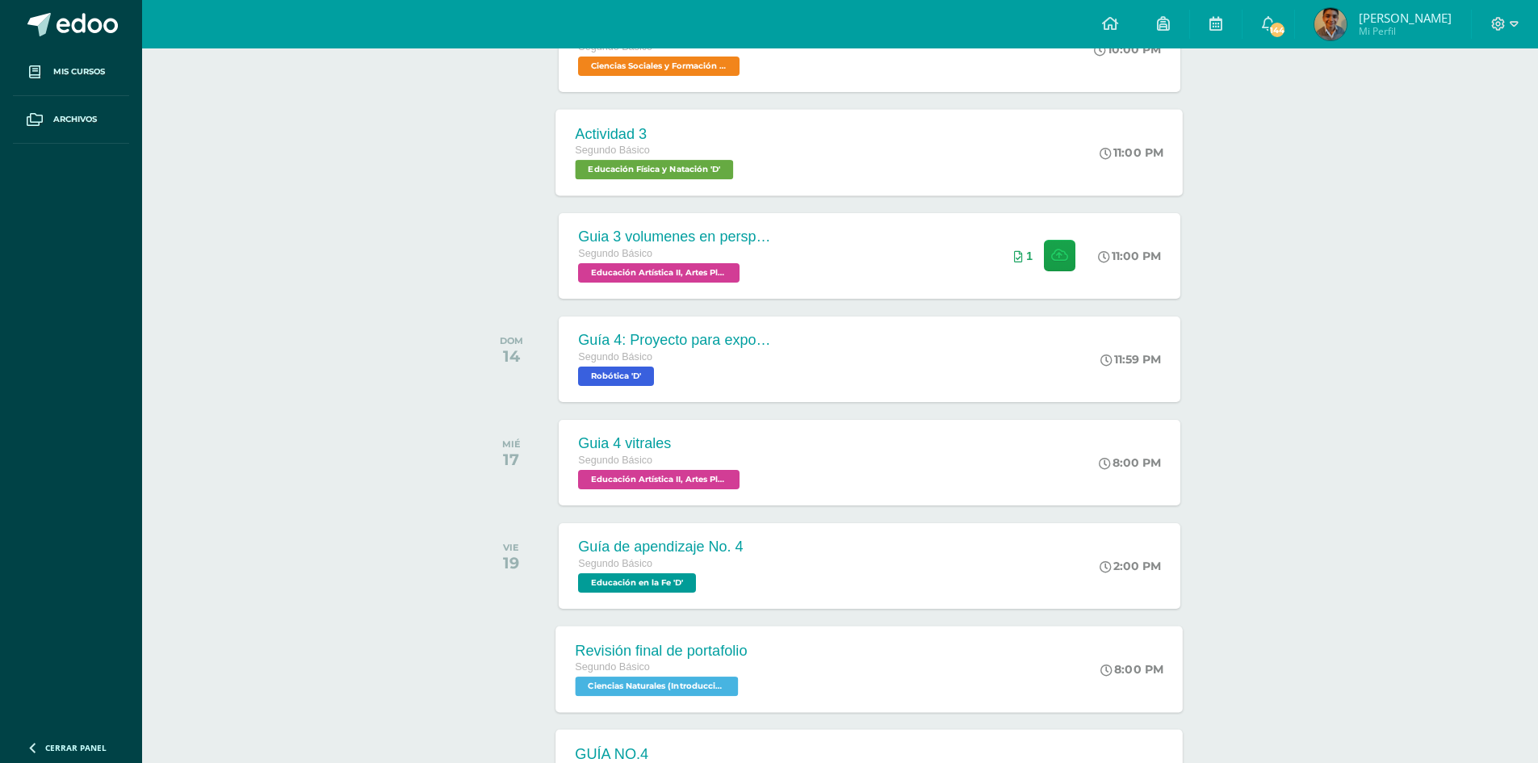
scroll to position [548, 0]
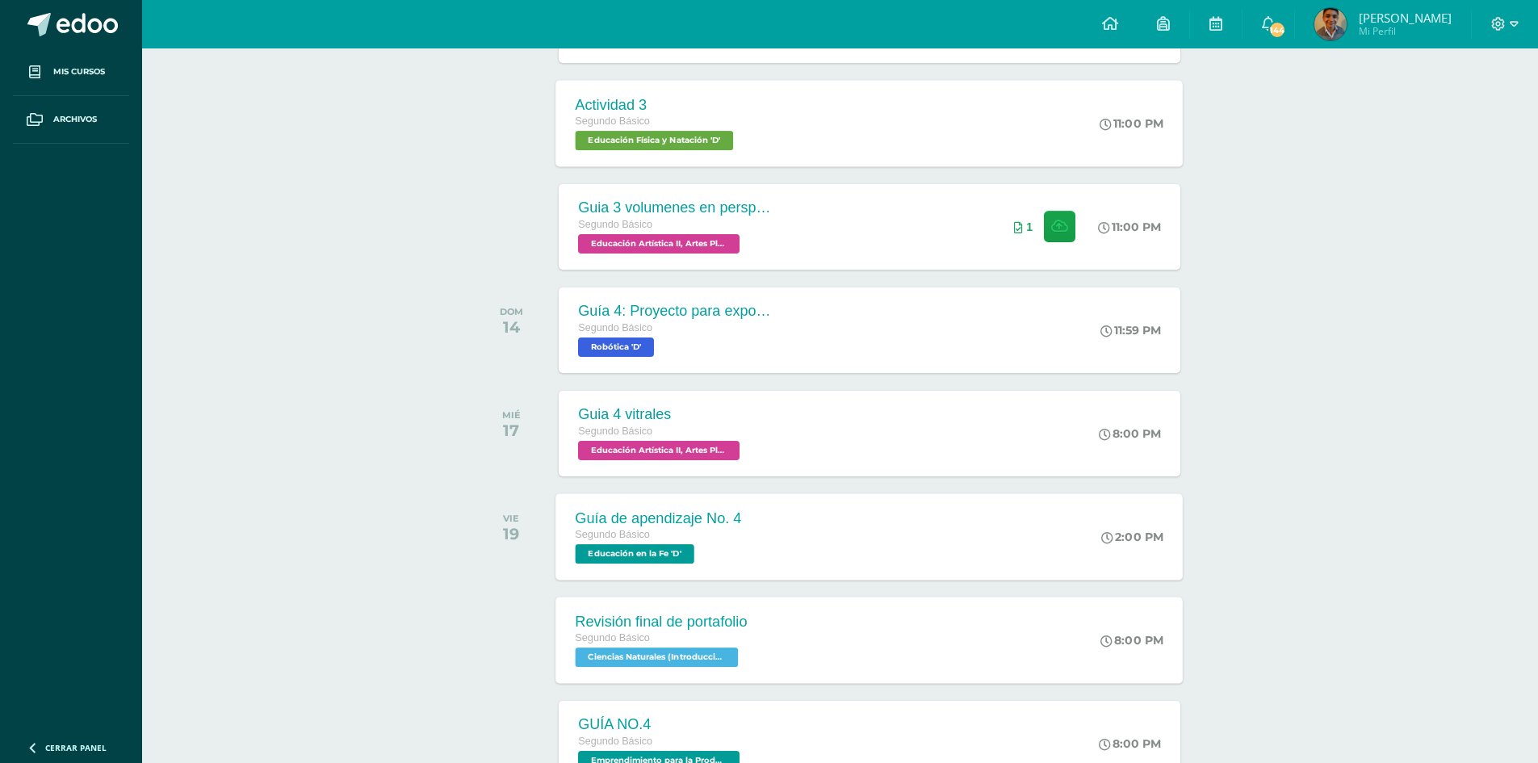
click at [818, 535] on div "Guía de apendizaje No. 4 Segundo Básico Educación en la Fe 'D' 2:00 PM Guía de …" at bounding box center [869, 536] width 627 height 86
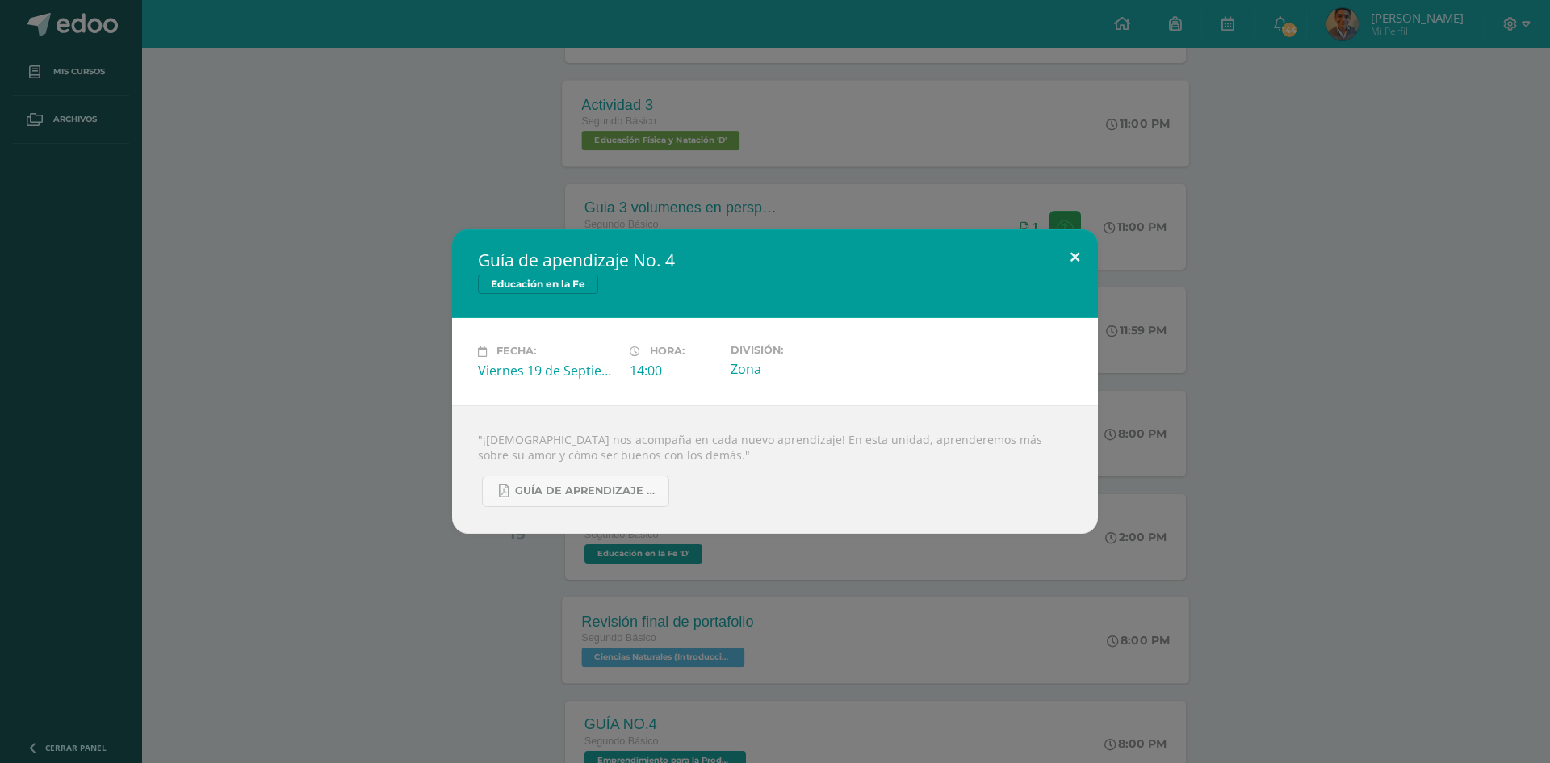
click at [1069, 252] on button at bounding box center [1075, 256] width 46 height 55
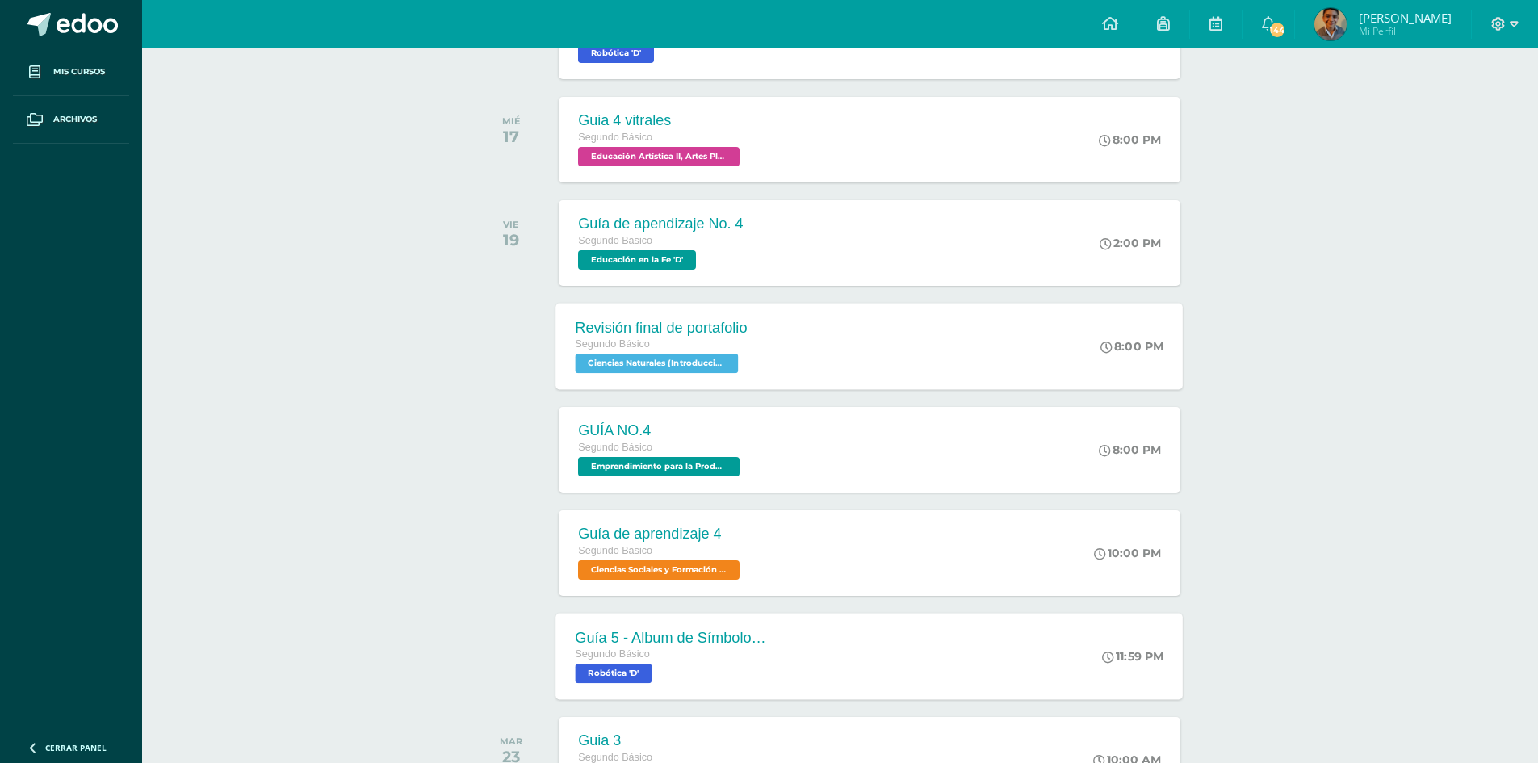
scroll to position [871, 0]
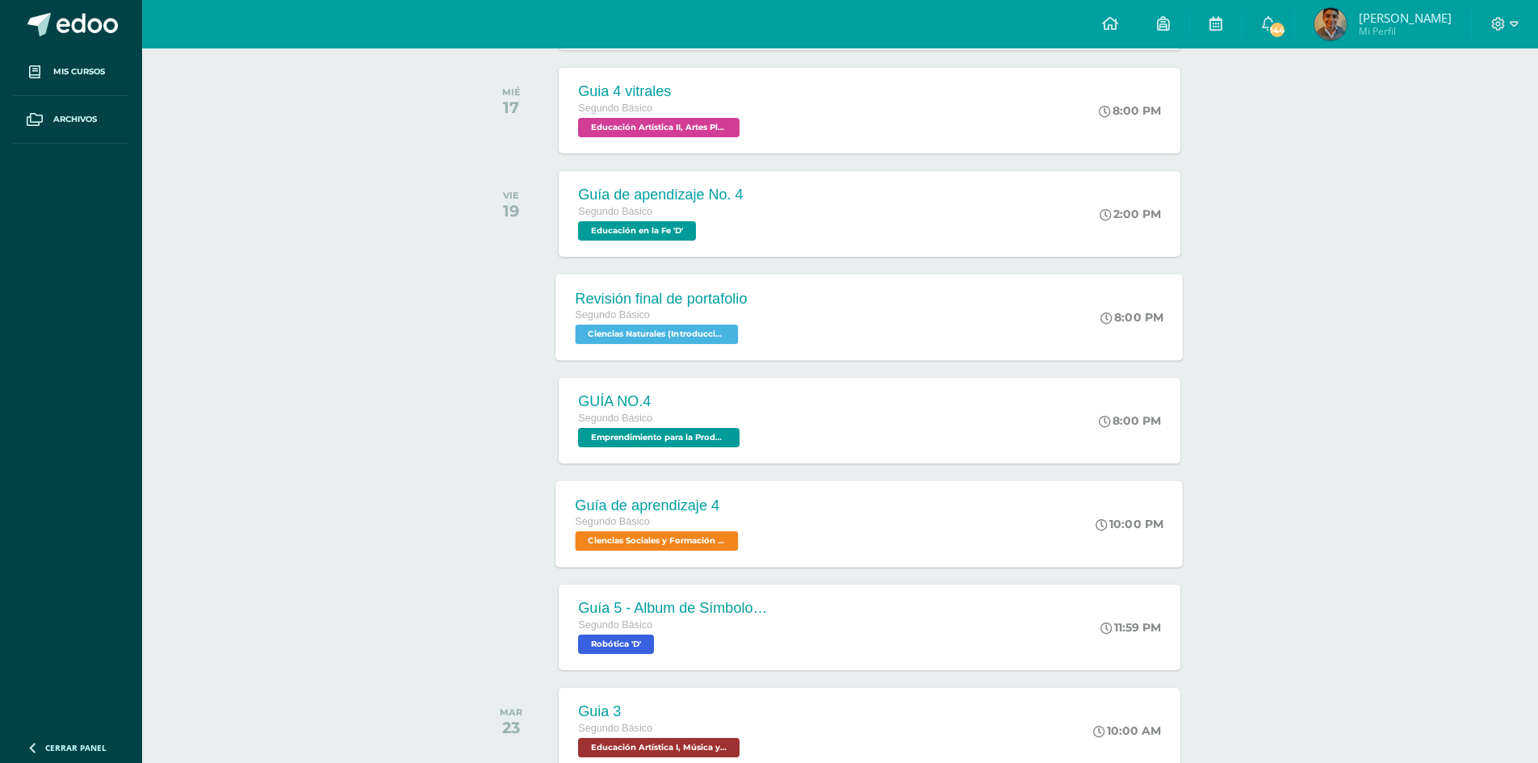
click at [850, 533] on div "Guía de aprendizaje 4 Segundo Básico Ciencias Sociales y Formación Ciudadana e …" at bounding box center [869, 523] width 627 height 86
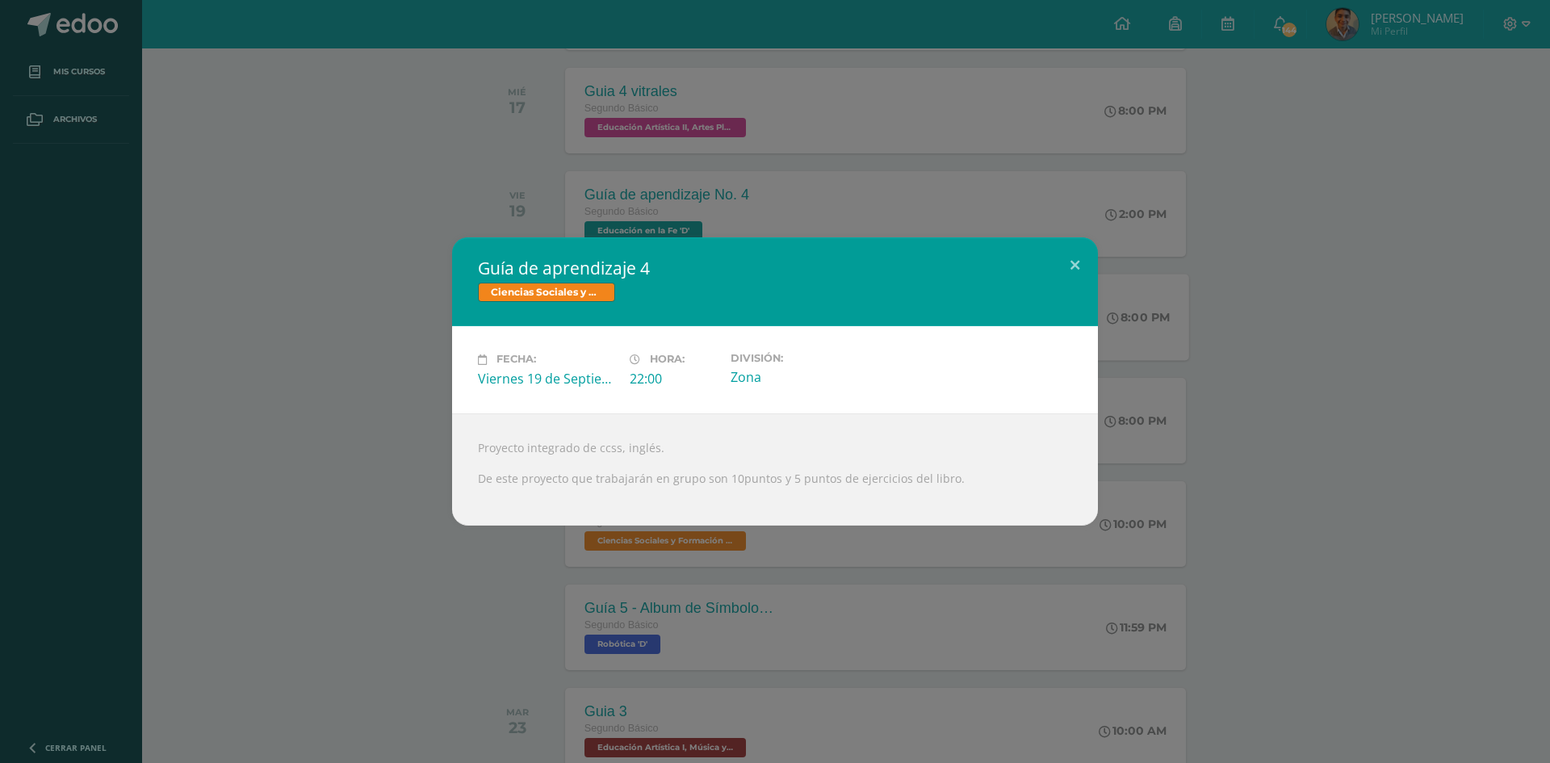
click at [1112, 254] on div "Guía de aprendizaje 4 Ciencias Sociales y Formación Ciudadana e Interculturalid…" at bounding box center [774, 380] width 1537 height 287
